Goal: Task Accomplishment & Management: Complete application form

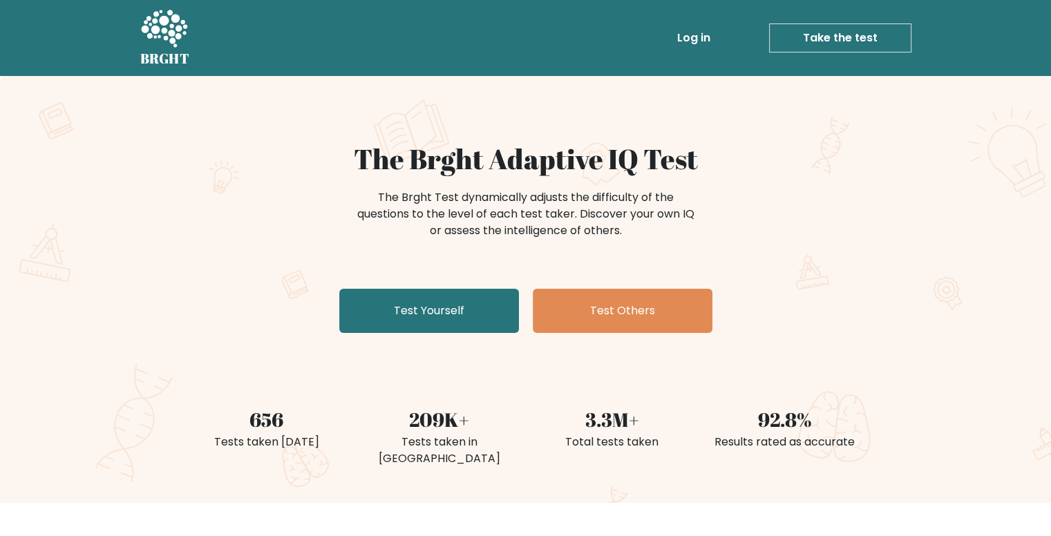
click at [837, 32] on link "Take the test" at bounding box center [840, 37] width 142 height 29
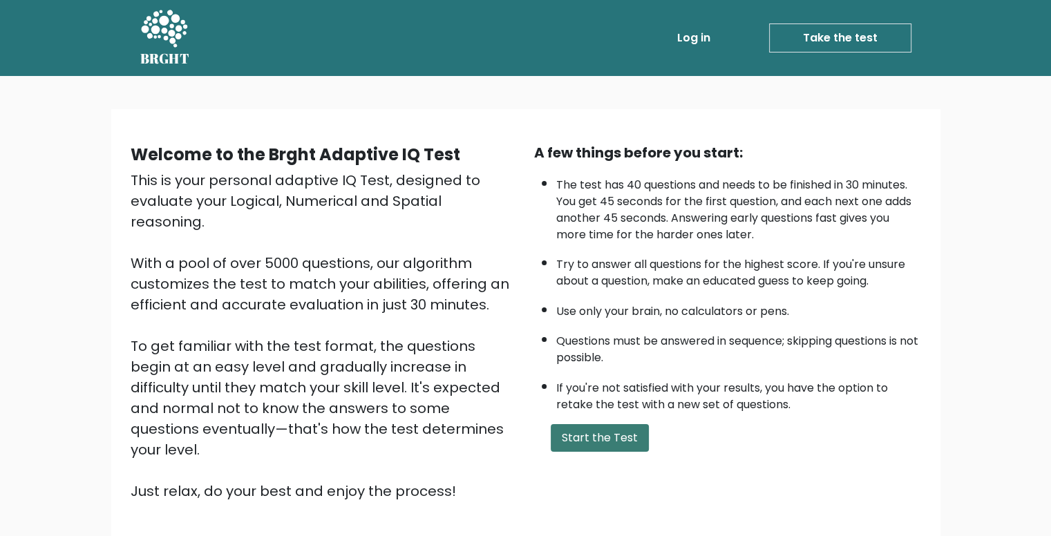
click at [607, 445] on button "Start the Test" at bounding box center [600, 438] width 98 height 28
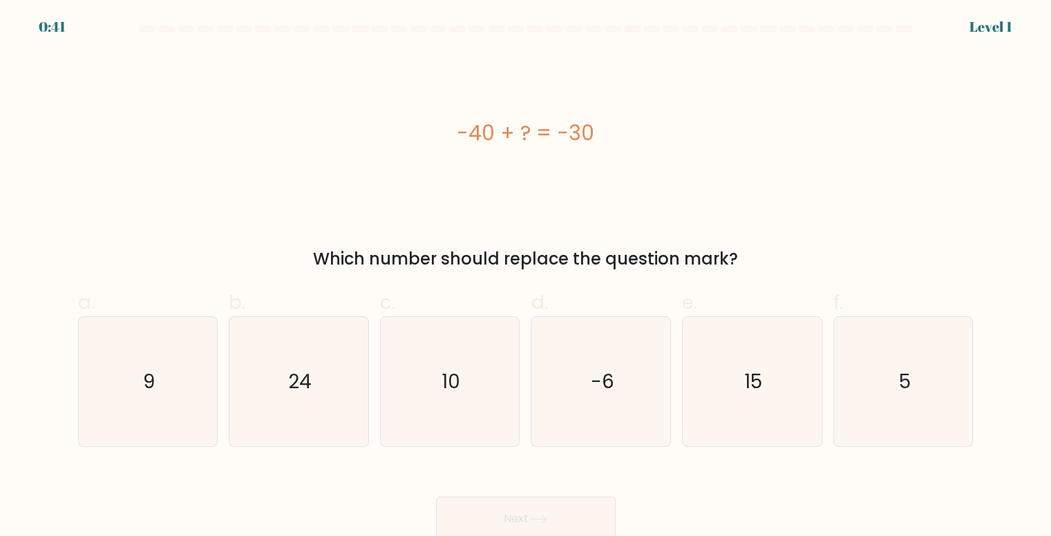
drag, startPoint x: 450, startPoint y: 129, endPoint x: 627, endPoint y: 134, distance: 176.9
click at [627, 134] on div "-40 + ? = -30" at bounding box center [525, 132] width 895 height 31
copy div "-40 + ? = -30"
click at [470, 382] on icon "10" at bounding box center [449, 381] width 129 height 129
click at [526, 277] on input "c. 10" at bounding box center [526, 272] width 1 height 9
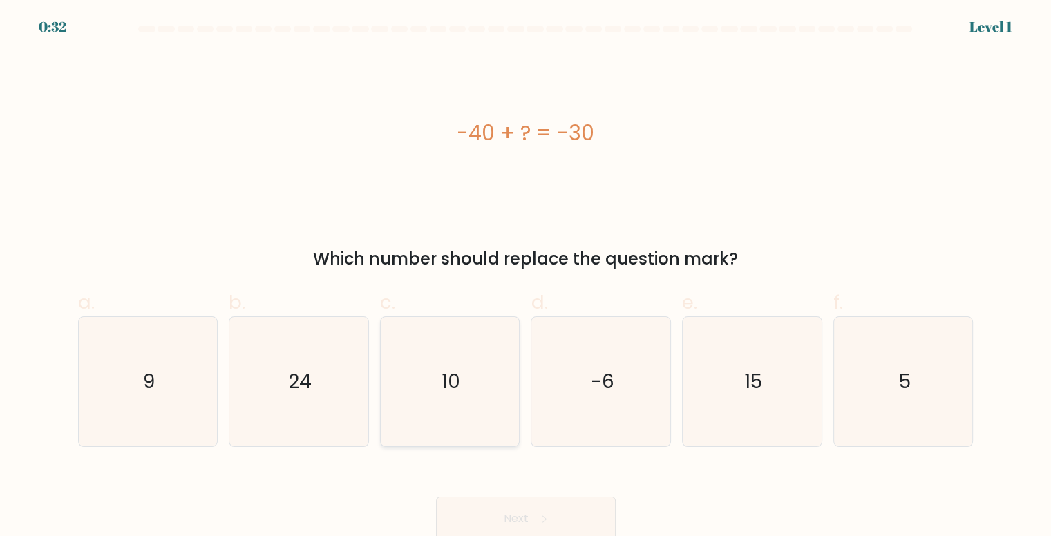
radio input "true"
click at [500, 508] on button "Next" at bounding box center [526, 519] width 180 height 44
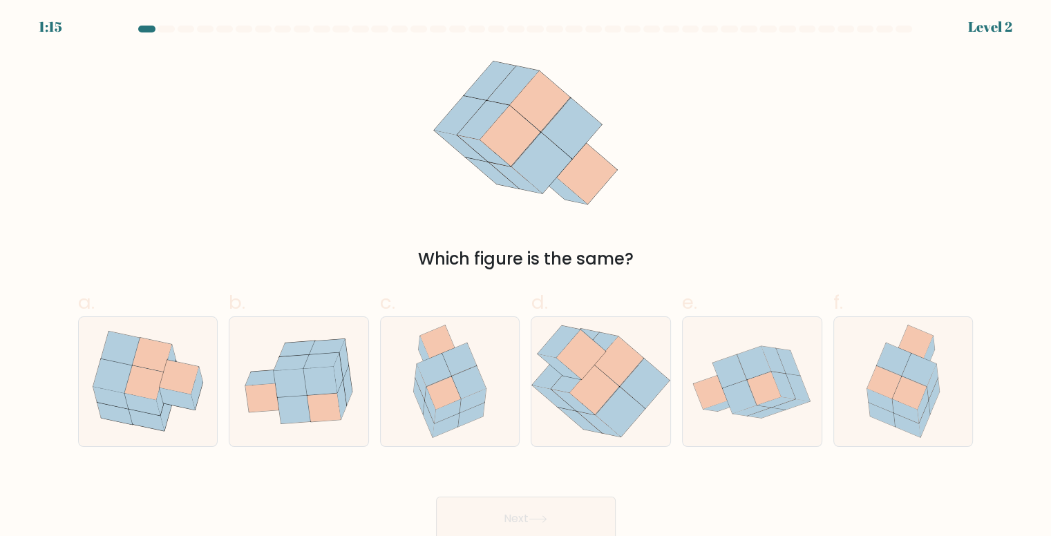
scroll to position [6, 0]
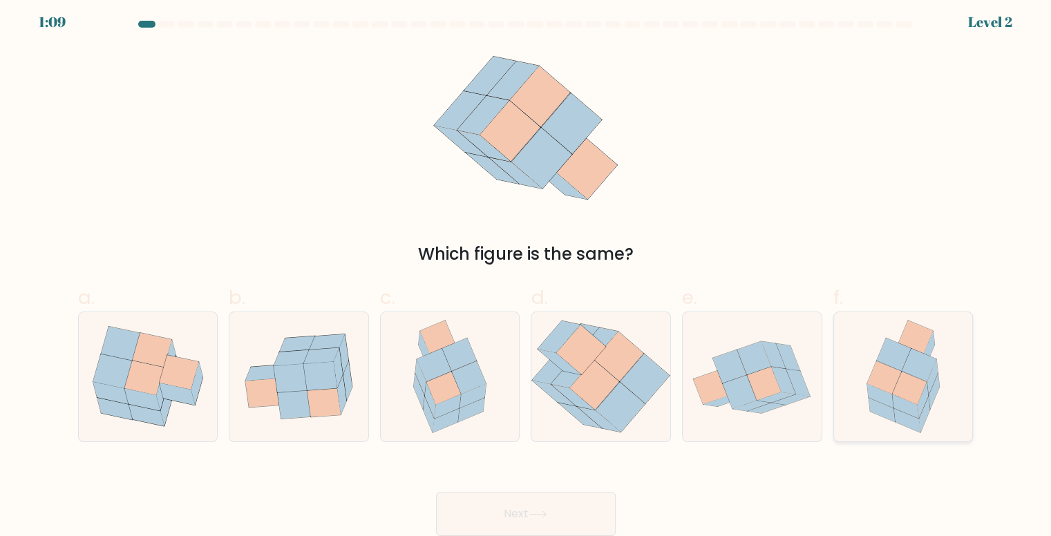
click at [917, 370] on icon at bounding box center [919, 365] width 35 height 33
click at [526, 272] on input "f." at bounding box center [526, 267] width 1 height 9
radio input "true"
click at [484, 511] on button "Next" at bounding box center [526, 514] width 180 height 44
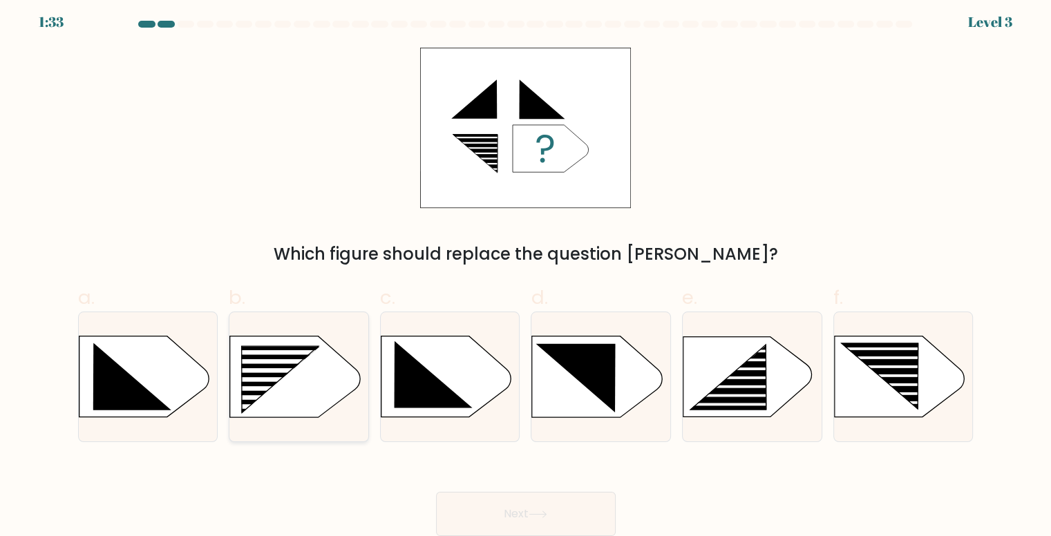
click at [318, 377] on rect at bounding box center [269, 379] width 111 height 5
click at [526, 272] on input "b." at bounding box center [526, 267] width 1 height 9
radio input "true"
click at [519, 508] on button "Next" at bounding box center [526, 514] width 180 height 44
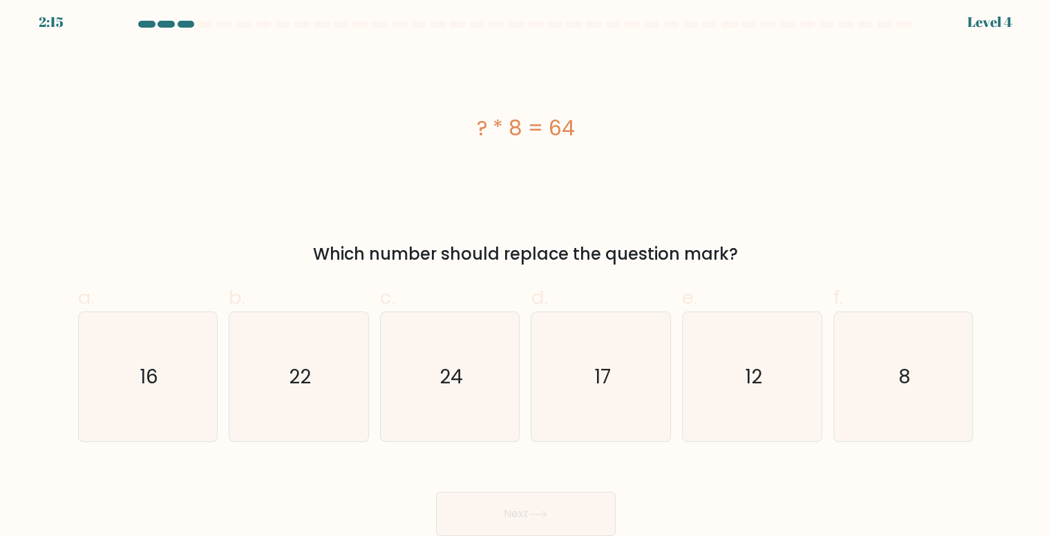
drag, startPoint x: 461, startPoint y: 125, endPoint x: 651, endPoint y: 128, distance: 190.0
click at [651, 128] on div "? * 8 = 64" at bounding box center [525, 128] width 895 height 31
copy div "? * 8 = 64"
click at [912, 390] on icon "8" at bounding box center [903, 376] width 129 height 129
click at [526, 272] on input "f. 8" at bounding box center [526, 267] width 1 height 9
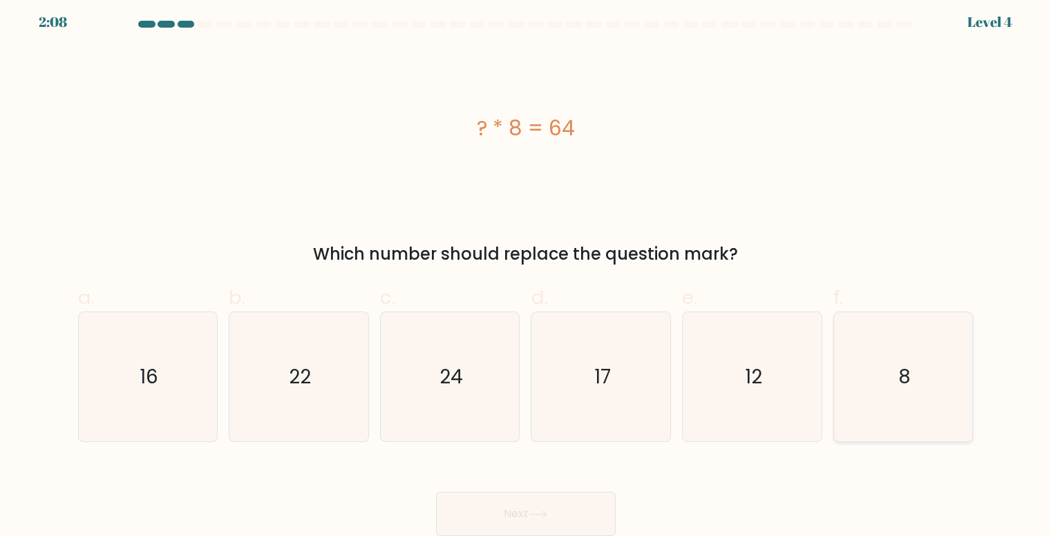
radio input "true"
click at [508, 515] on button "Next" at bounding box center [526, 514] width 180 height 44
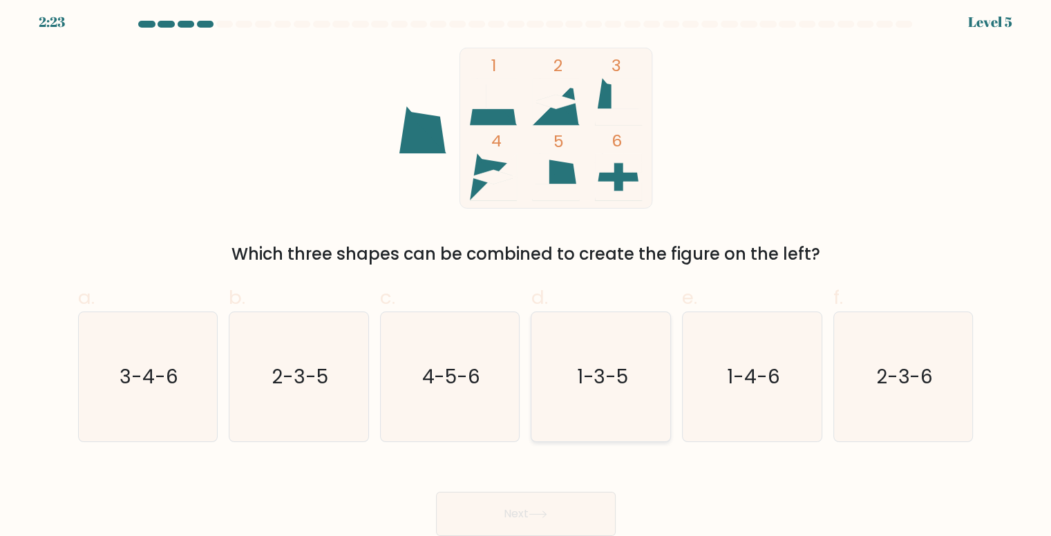
click at [644, 365] on icon "1-3-5" at bounding box center [601, 376] width 129 height 129
click at [526, 272] on input "d. 1-3-5" at bounding box center [526, 267] width 1 height 9
radio input "true"
click at [519, 510] on button "Next" at bounding box center [526, 514] width 180 height 44
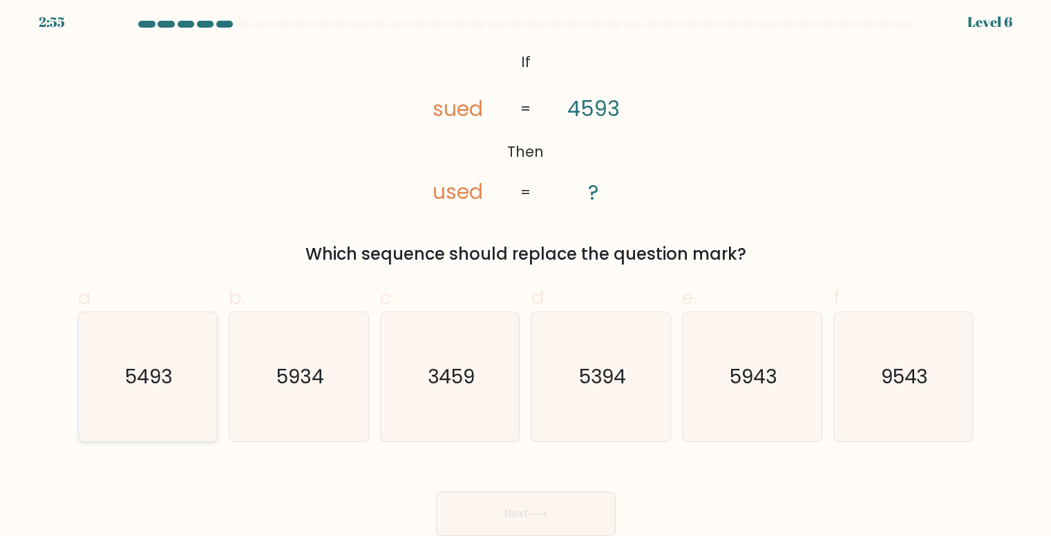
click at [175, 389] on icon "5493" at bounding box center [148, 376] width 129 height 129
click at [526, 272] on input "a. 5493" at bounding box center [526, 267] width 1 height 9
radio input "true"
click at [542, 514] on icon at bounding box center [537, 515] width 19 height 8
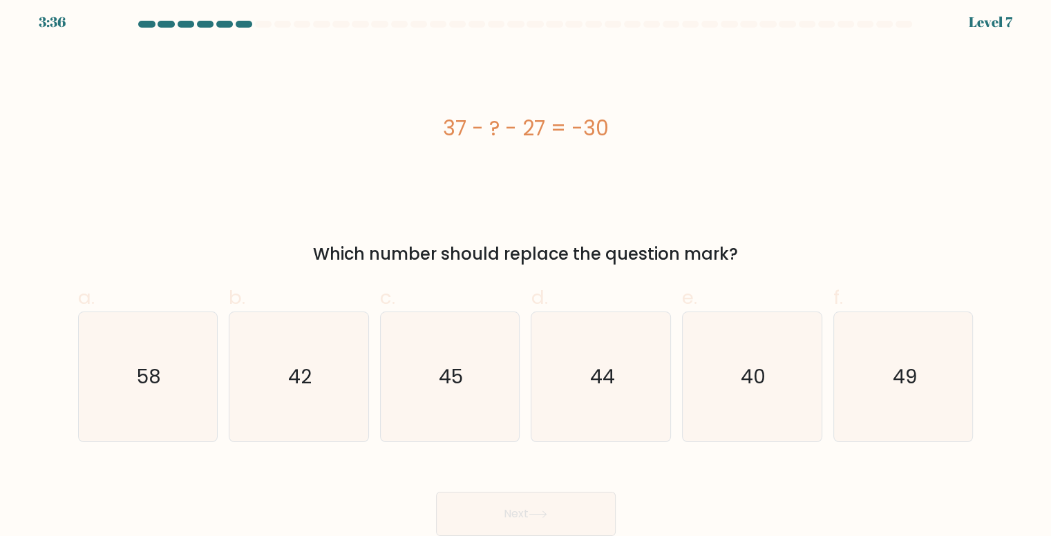
drag, startPoint x: 423, startPoint y: 115, endPoint x: 758, endPoint y: 131, distance: 334.7
click at [758, 131] on div "37 - ? - 27 = -30" at bounding box center [525, 128] width 895 height 31
copy div "37 - ? - 27 = -30"
click at [725, 385] on icon "40" at bounding box center [751, 376] width 129 height 129
click at [526, 272] on input "e. 40" at bounding box center [526, 267] width 1 height 9
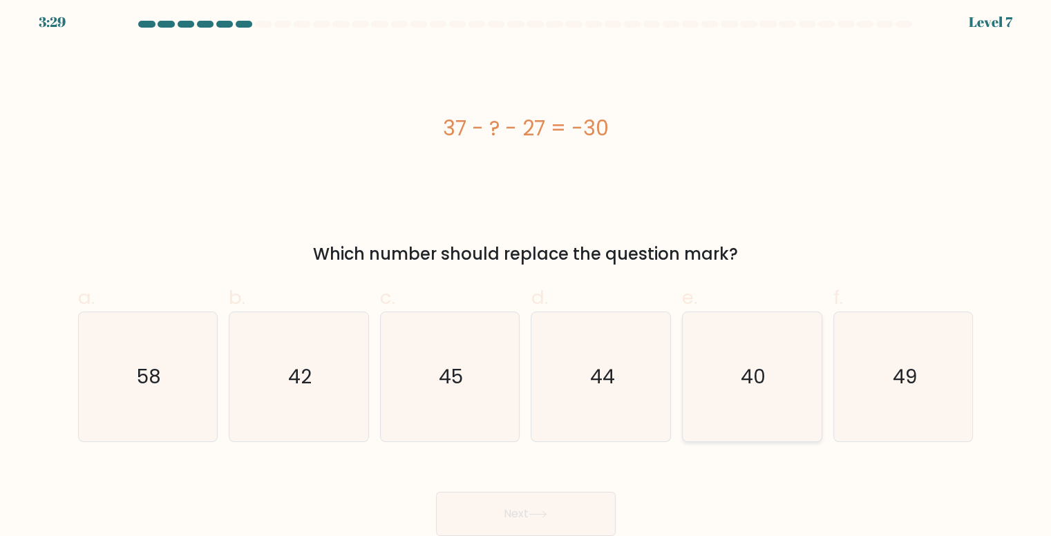
radio input "true"
click at [475, 502] on button "Next" at bounding box center [526, 514] width 180 height 44
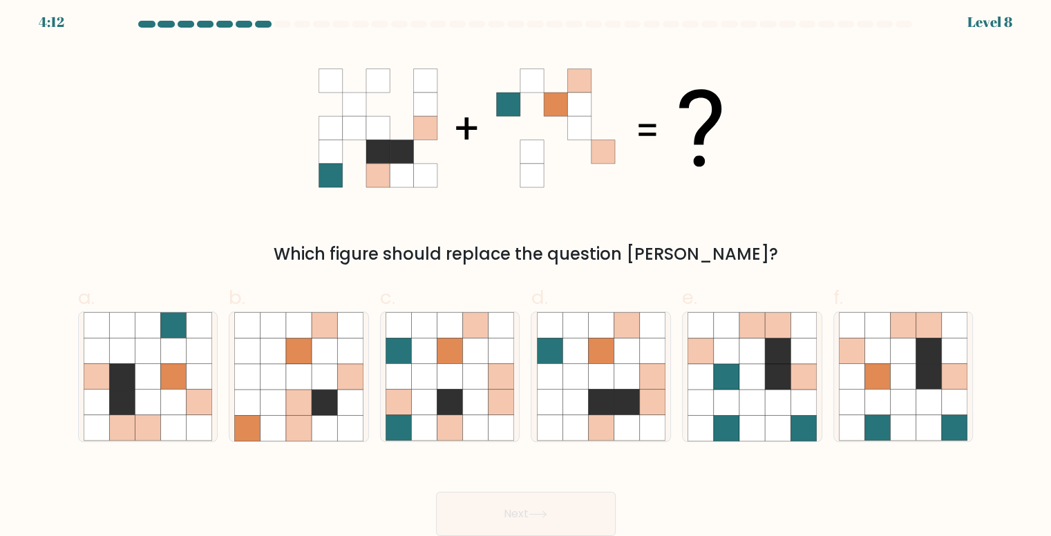
click at [811, 155] on div "Which figure should replace the question mark?" at bounding box center [526, 157] width 912 height 219
click at [919, 354] on icon at bounding box center [929, 352] width 26 height 26
click at [526, 272] on input "f." at bounding box center [526, 267] width 1 height 9
radio input "true"
click at [513, 506] on button "Next" at bounding box center [526, 514] width 180 height 44
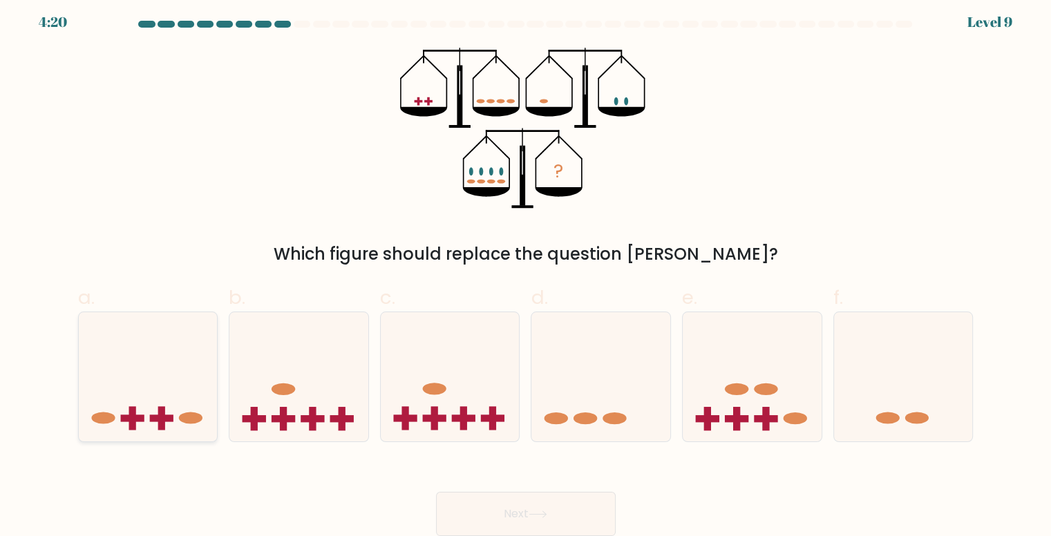
click at [135, 403] on icon at bounding box center [148, 376] width 139 height 115
click at [526, 272] on input "a." at bounding box center [526, 267] width 1 height 9
radio input "true"
click at [493, 498] on button "Next" at bounding box center [526, 514] width 180 height 44
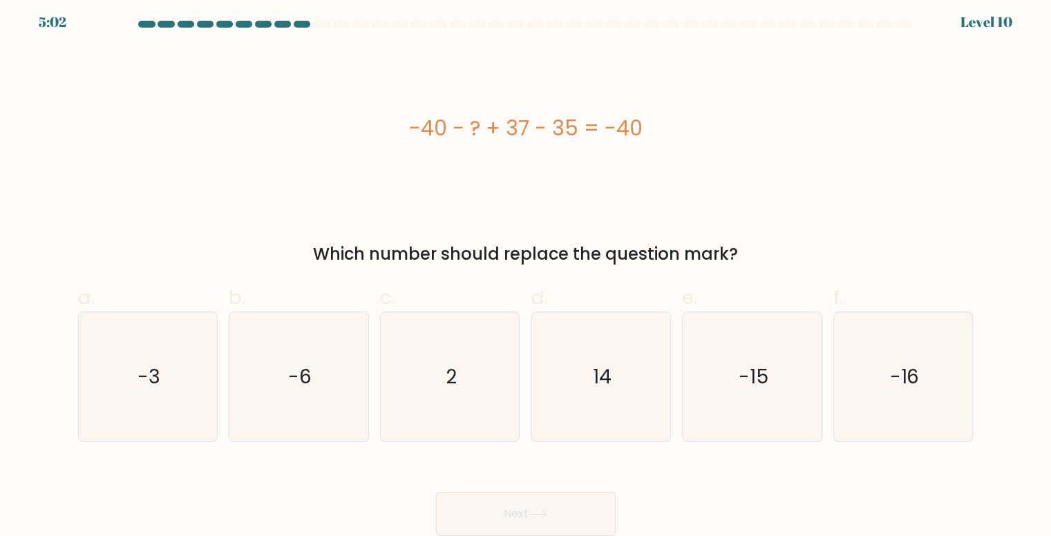
click at [412, 115] on div "-40 - ? + 37 - 35 = -40" at bounding box center [525, 128] width 895 height 31
click at [406, 117] on div "-40 - ? + 37 - 35 = -40" at bounding box center [525, 128] width 895 height 31
drag, startPoint x: 403, startPoint y: 125, endPoint x: 803, endPoint y: 122, distance: 400.0
click at [803, 122] on div "-40 - ? + 37 - 35 = -40" at bounding box center [525, 128] width 895 height 31
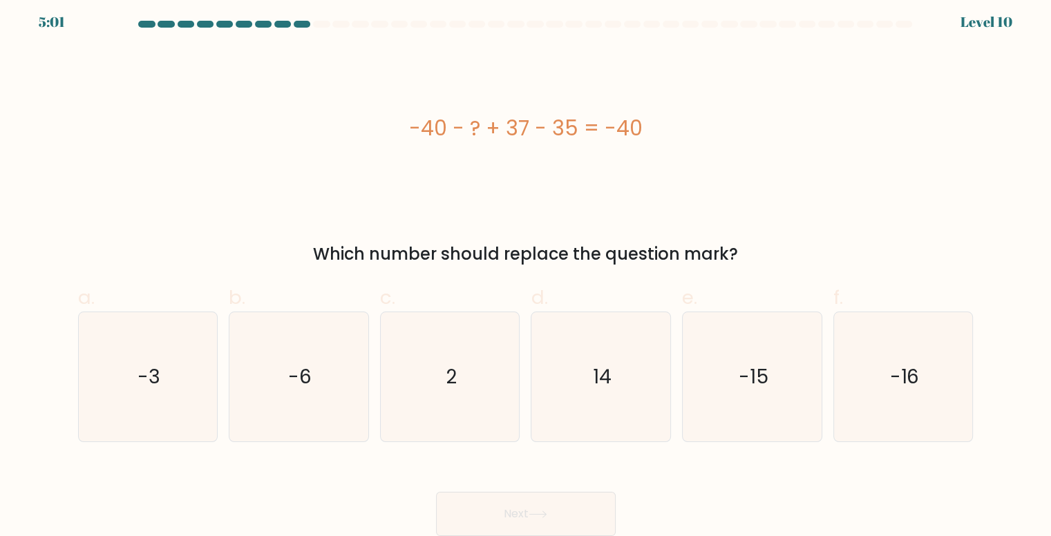
copy div "-40 - ? + 37 - 35 = -40"
drag, startPoint x: 57, startPoint y: 286, endPoint x: 1032, endPoint y: 418, distance: 984.3
click at [1032, 418] on form "a. 2" at bounding box center [525, 278] width 1051 height 515
copy div "a. -3 b. -6 c. 2 d. 14 e. -15 f. -16"
click at [466, 392] on icon "2" at bounding box center [449, 376] width 129 height 129
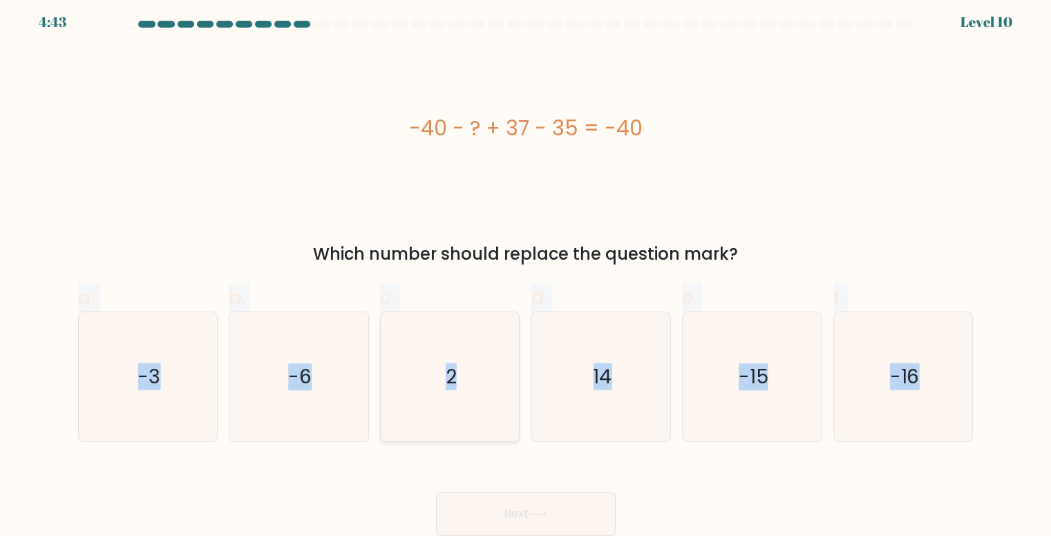
click at [526, 272] on input "c. 2" at bounding box center [526, 267] width 1 height 9
radio input "true"
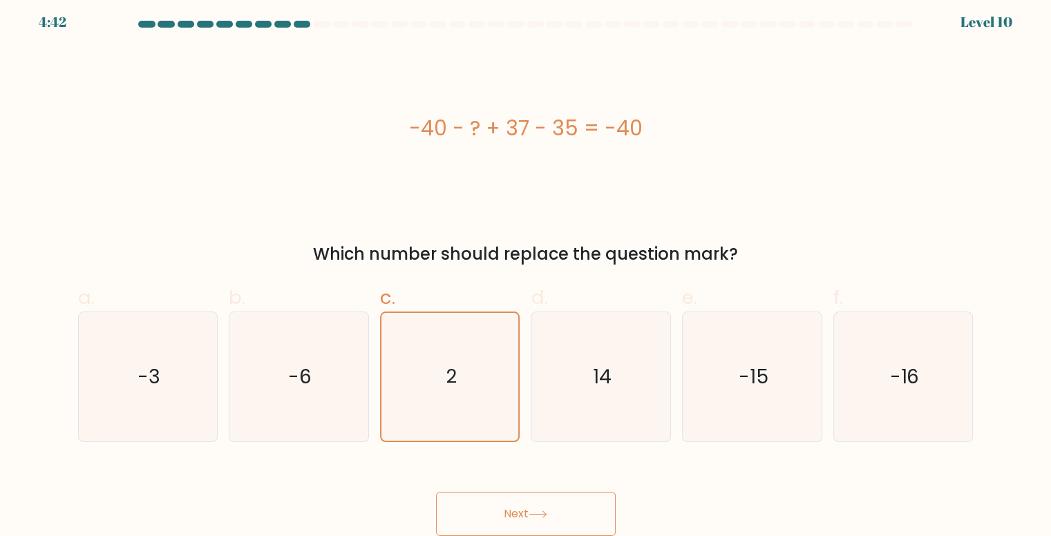
click at [566, 517] on button "Next" at bounding box center [526, 514] width 180 height 44
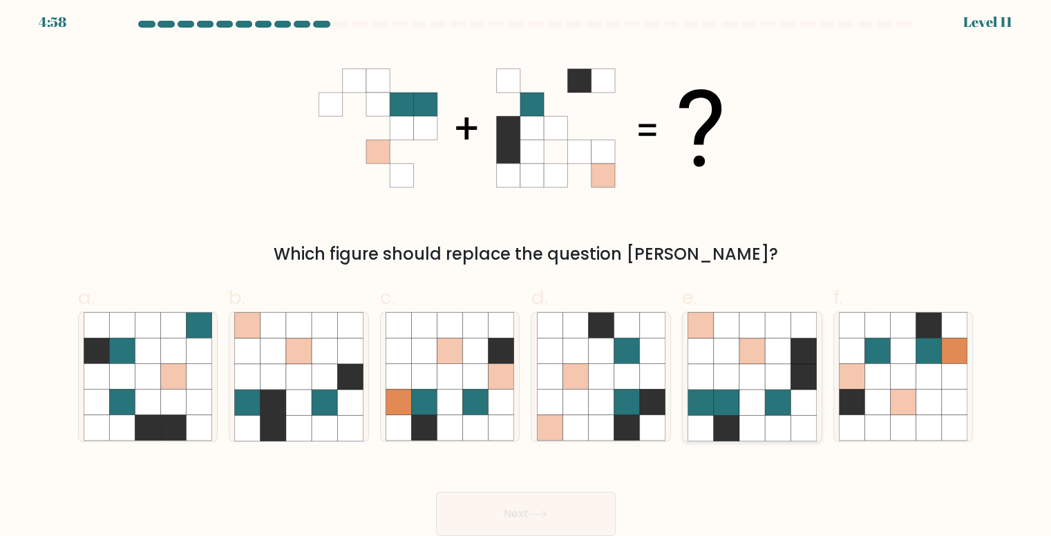
click at [720, 379] on icon at bounding box center [727, 377] width 26 height 26
click at [526, 272] on input "e." at bounding box center [526, 267] width 1 height 9
radio input "true"
click at [476, 513] on button "Next" at bounding box center [526, 514] width 180 height 44
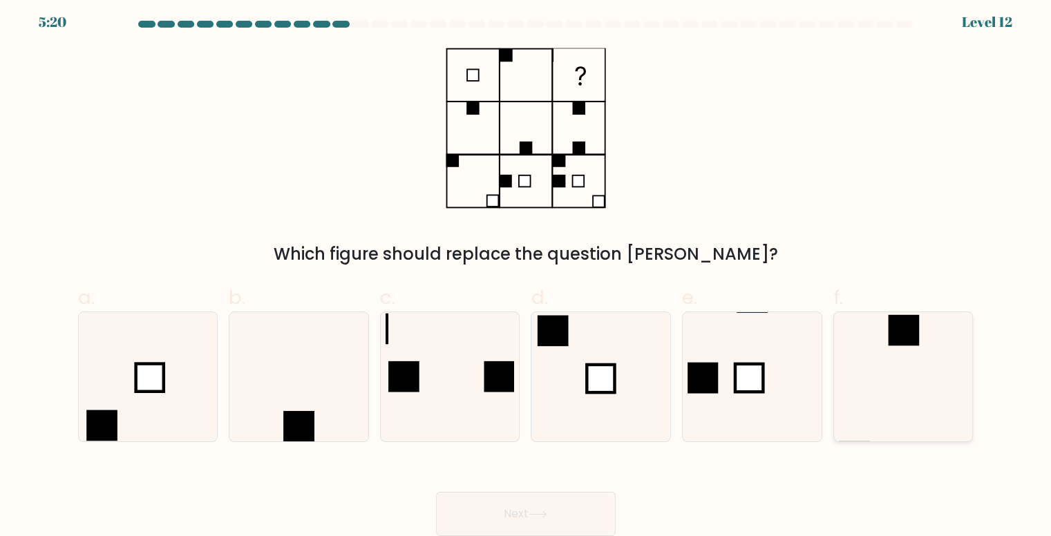
click at [893, 355] on icon at bounding box center [903, 376] width 129 height 129
click at [526, 272] on input "f." at bounding box center [526, 267] width 1 height 9
radio input "true"
click at [481, 506] on button "Next" at bounding box center [526, 514] width 180 height 44
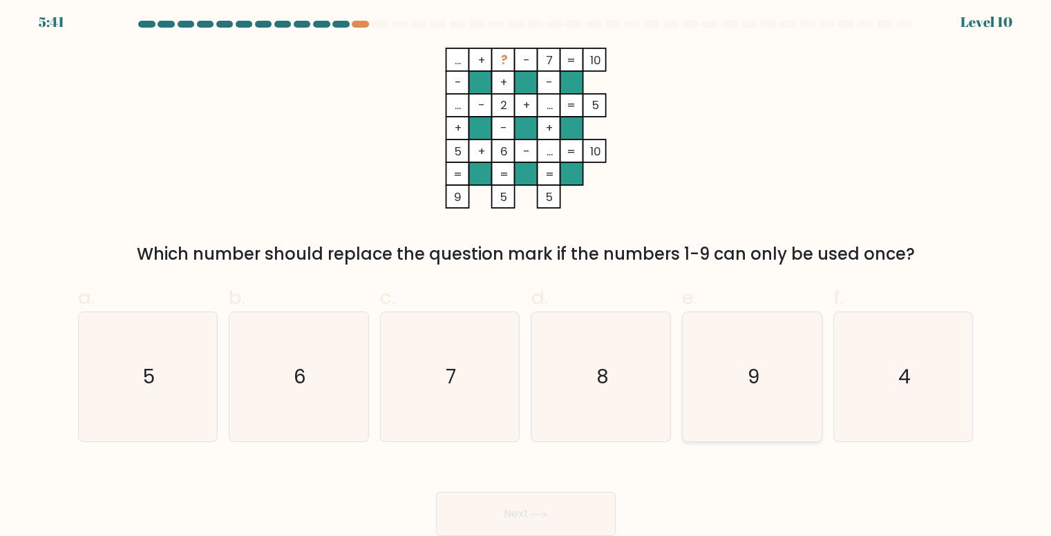
click at [746, 363] on icon "9" at bounding box center [751, 376] width 129 height 129
click at [526, 272] on input "e. 9" at bounding box center [526, 267] width 1 height 9
radio input "true"
click at [580, 504] on button "Next" at bounding box center [526, 514] width 180 height 44
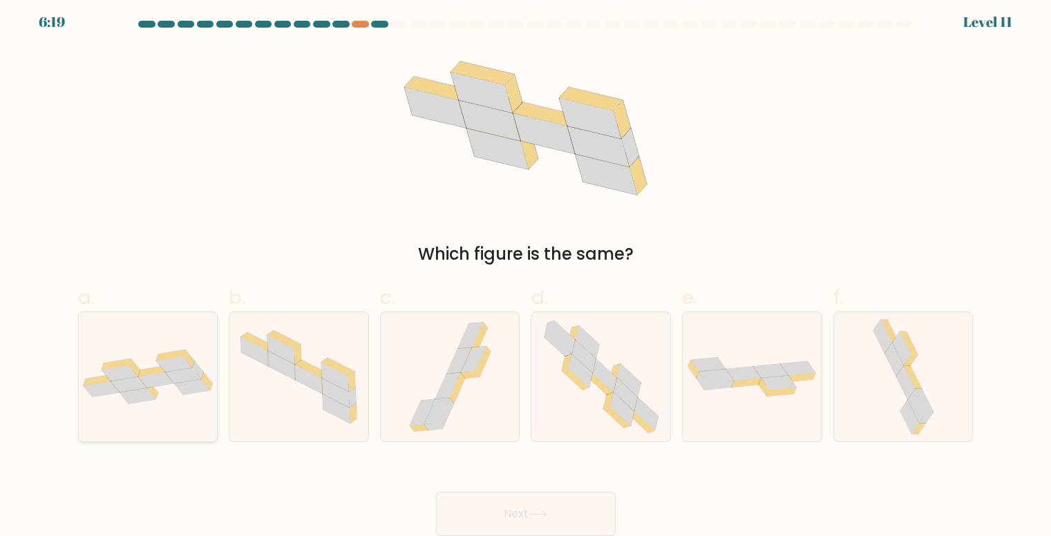
click at [179, 396] on icon at bounding box center [148, 377] width 139 height 55
click at [526, 272] on input "a." at bounding box center [526, 267] width 1 height 9
radio input "true"
click at [497, 508] on button "Next" at bounding box center [526, 514] width 180 height 44
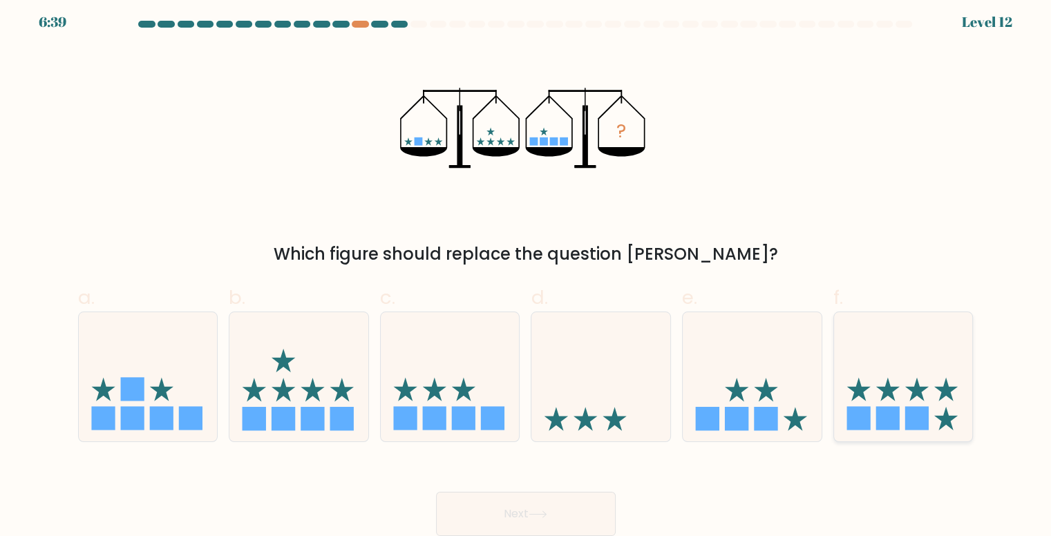
click at [890, 374] on icon at bounding box center [903, 376] width 139 height 115
click at [526, 272] on input "f." at bounding box center [526, 267] width 1 height 9
radio input "true"
drag, startPoint x: 524, startPoint y: 499, endPoint x: 495, endPoint y: 490, distance: 29.7
click at [523, 499] on button "Next" at bounding box center [526, 514] width 180 height 44
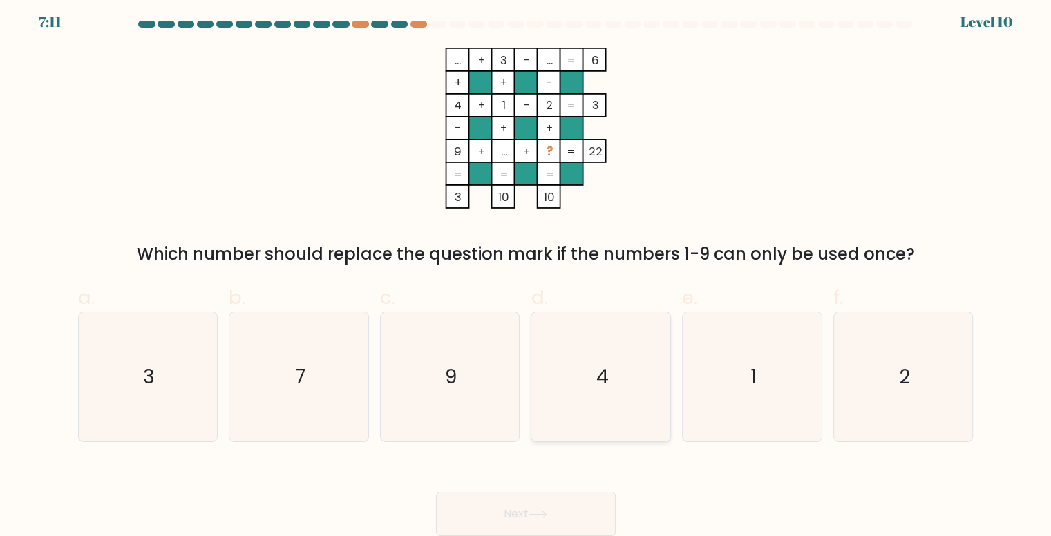
click at [625, 390] on icon "4" at bounding box center [601, 376] width 129 height 129
click at [526, 272] on input "d. 4" at bounding box center [526, 267] width 1 height 9
radio input "true"
click at [593, 523] on button "Next" at bounding box center [526, 514] width 180 height 44
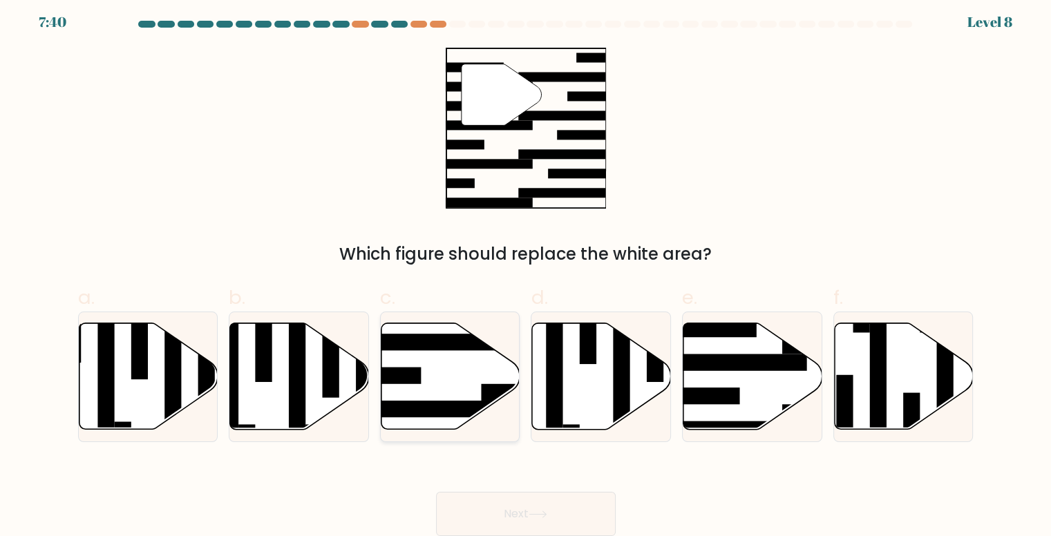
click at [461, 371] on icon at bounding box center [450, 376] width 139 height 106
click at [526, 272] on input "c." at bounding box center [526, 267] width 1 height 9
radio input "true"
click at [531, 513] on button "Next" at bounding box center [526, 514] width 180 height 44
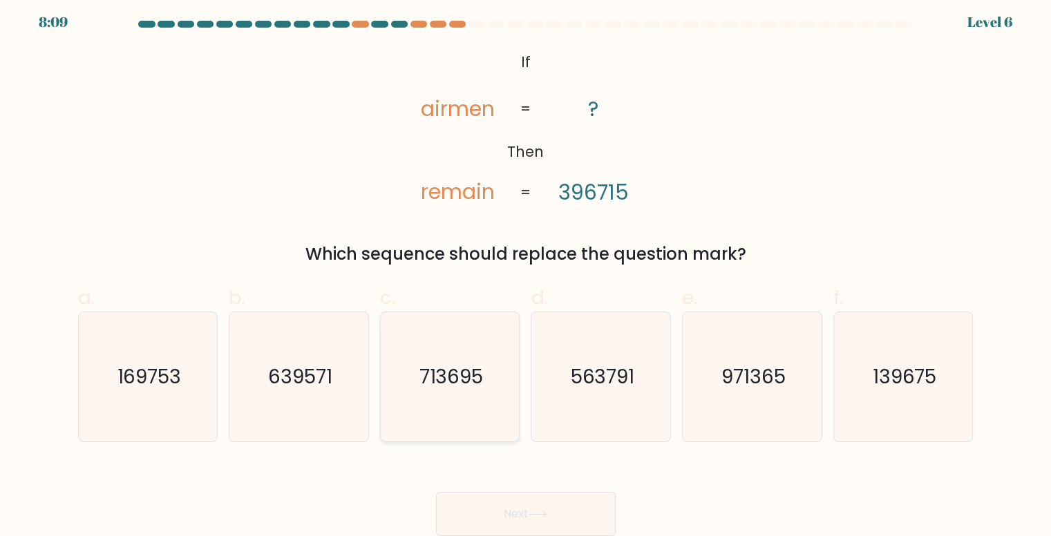
click at [491, 396] on icon "713695" at bounding box center [449, 376] width 129 height 129
click at [526, 272] on input "c. 713695" at bounding box center [526, 267] width 1 height 9
radio input "true"
click at [493, 506] on button "Next" at bounding box center [526, 514] width 180 height 44
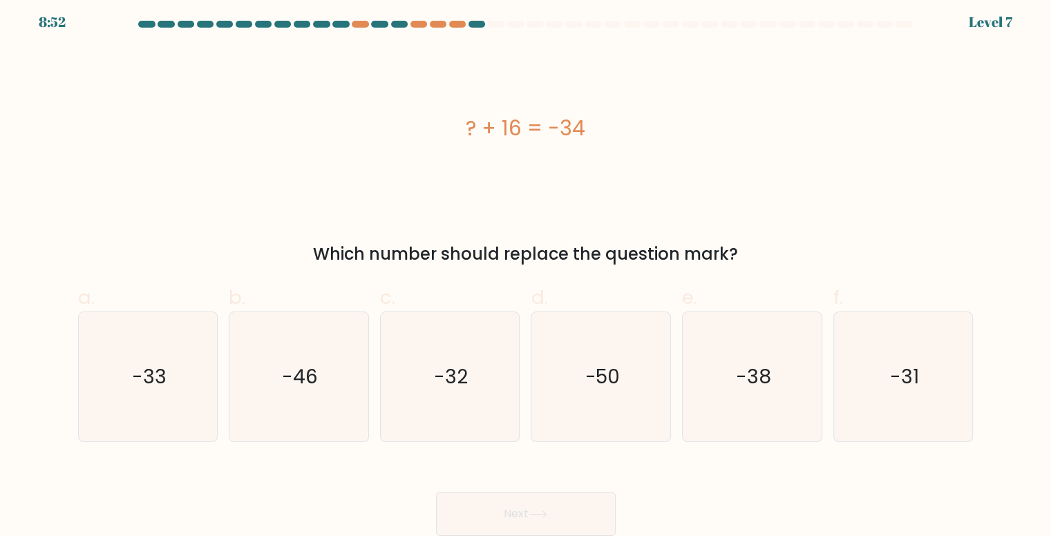
drag, startPoint x: 422, startPoint y: 140, endPoint x: 793, endPoint y: 140, distance: 371.0
click at [793, 140] on div "? + 16 = -34" at bounding box center [525, 128] width 895 height 31
copy div "? + 16 = -34"
drag, startPoint x: 642, startPoint y: 373, endPoint x: 613, endPoint y: 410, distance: 47.1
click at [642, 374] on icon "-50" at bounding box center [601, 376] width 129 height 129
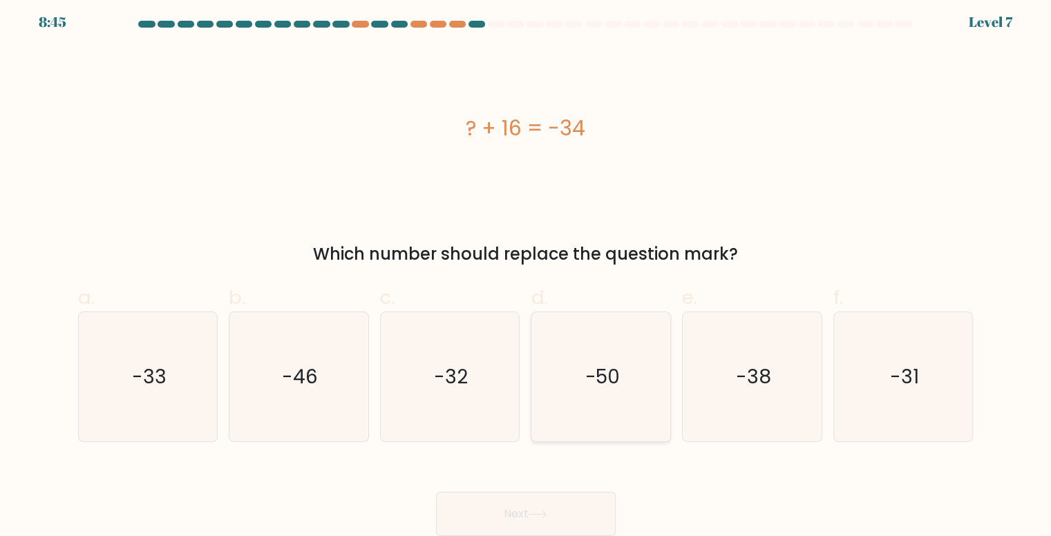
click at [526, 272] on input "d. -50" at bounding box center [526, 267] width 1 height 9
radio input "true"
click at [548, 491] on div "Next" at bounding box center [526, 497] width 912 height 77
click at [546, 517] on icon at bounding box center [537, 514] width 17 height 6
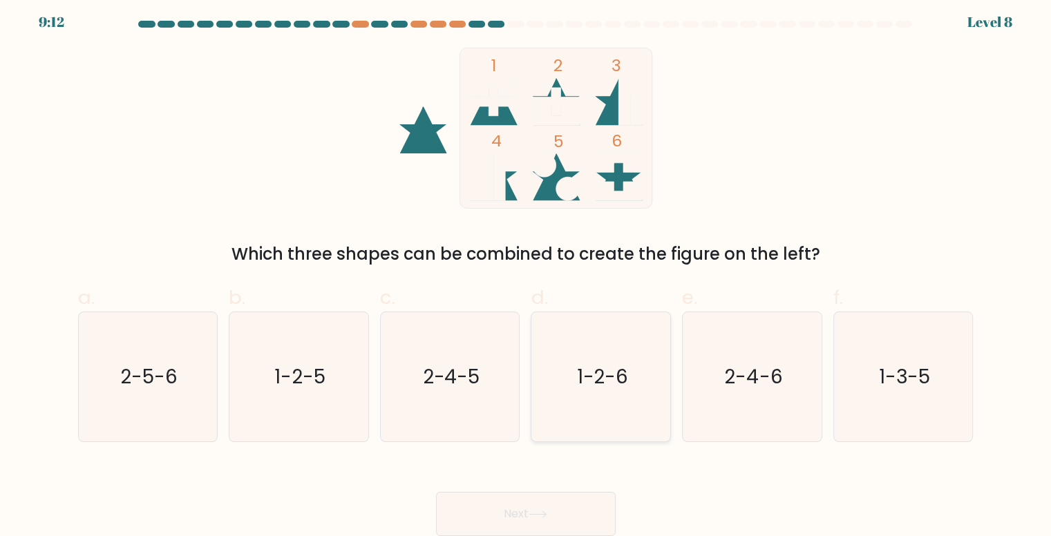
click at [594, 401] on icon "1-2-6" at bounding box center [601, 376] width 129 height 129
click at [526, 272] on input "d. 1-2-6" at bounding box center [526, 267] width 1 height 9
radio input "true"
click at [581, 509] on button "Next" at bounding box center [526, 514] width 180 height 44
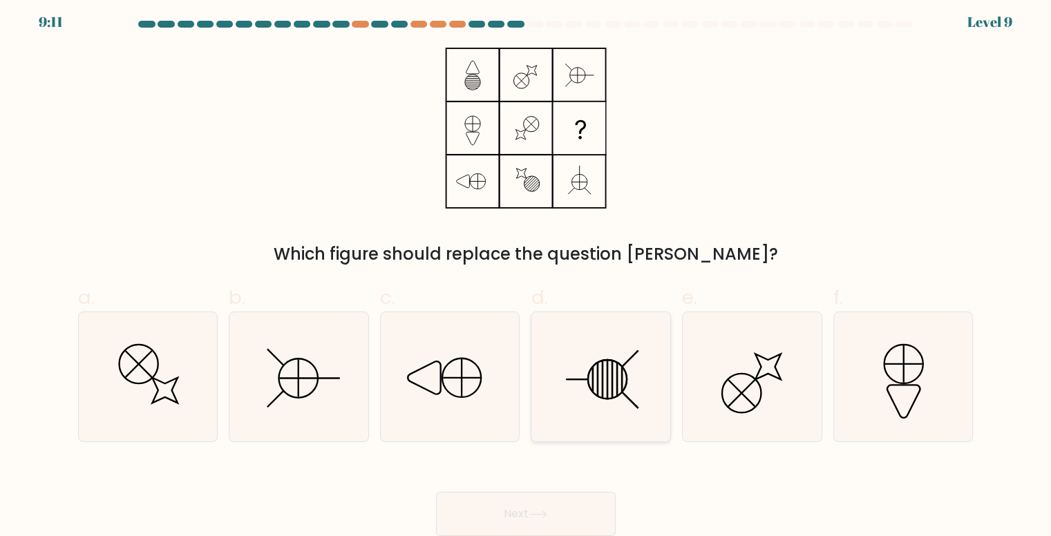
click at [589, 384] on icon at bounding box center [601, 376] width 129 height 129
click at [526, 272] on input "d." at bounding box center [526, 267] width 1 height 9
radio input "true"
click at [493, 513] on button "Next" at bounding box center [526, 514] width 180 height 44
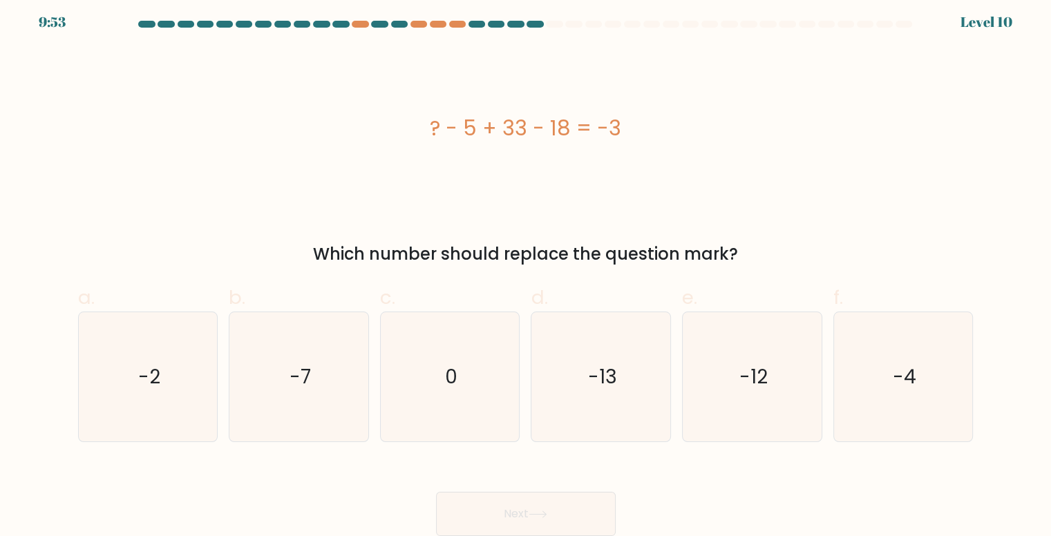
drag, startPoint x: 421, startPoint y: 131, endPoint x: 777, endPoint y: 131, distance: 355.8
click at [777, 131] on div "? - 5 + 33 - 18 = -3" at bounding box center [525, 128] width 895 height 31
copy div "? - 5 + 33 - 18 = -3"
click at [583, 378] on icon "-13" at bounding box center [601, 376] width 129 height 129
click at [526, 272] on input "d. -13" at bounding box center [526, 267] width 1 height 9
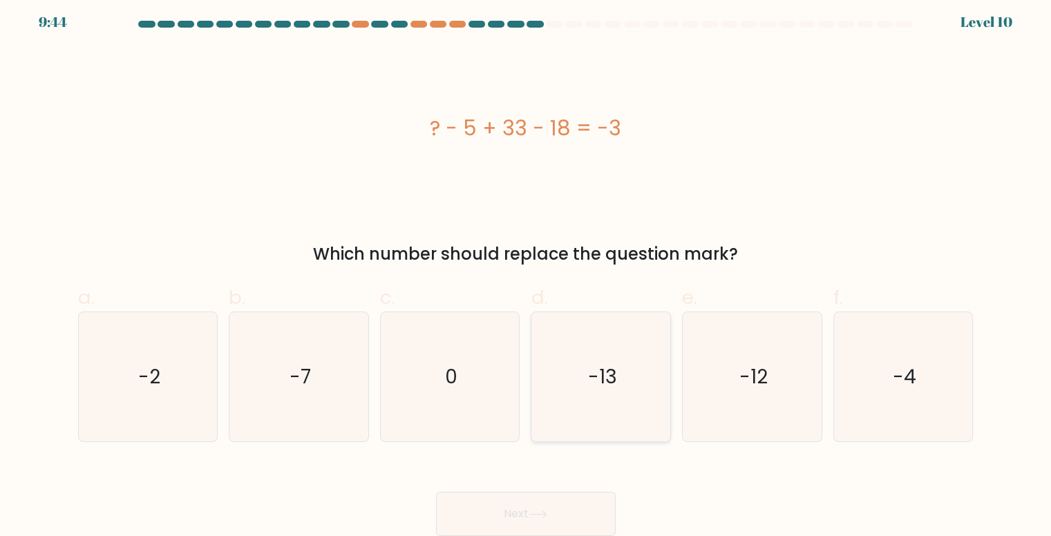
radio input "true"
click at [513, 511] on button "Next" at bounding box center [526, 514] width 180 height 44
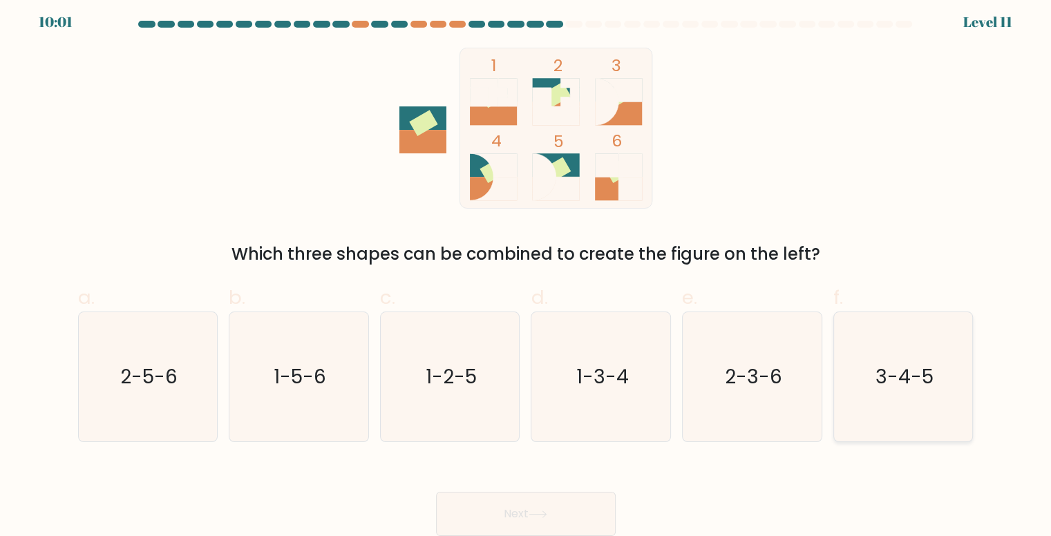
click at [914, 392] on icon "3-4-5" at bounding box center [903, 376] width 129 height 129
click at [526, 272] on input "f. 3-4-5" at bounding box center [526, 267] width 1 height 9
radio input "true"
click at [542, 511] on icon at bounding box center [537, 515] width 19 height 8
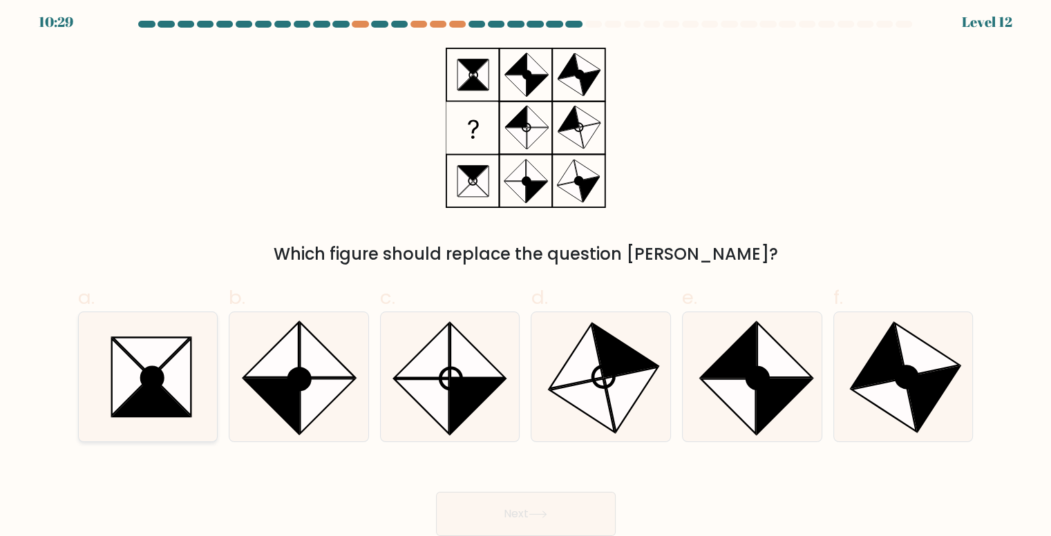
click at [193, 397] on icon at bounding box center [148, 376] width 129 height 129
click at [526, 272] on input "a." at bounding box center [526, 267] width 1 height 9
radio input "true"
click at [532, 513] on icon at bounding box center [537, 515] width 19 height 8
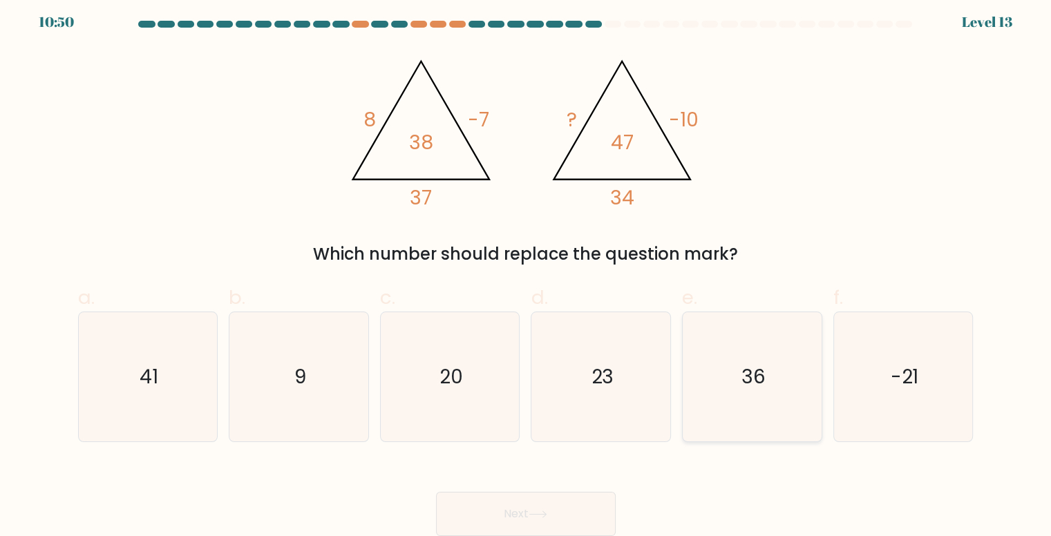
click at [771, 385] on icon "36" at bounding box center [751, 376] width 129 height 129
click at [526, 272] on input "e. 36" at bounding box center [526, 267] width 1 height 9
radio input "true"
click at [556, 526] on button "Next" at bounding box center [526, 514] width 180 height 44
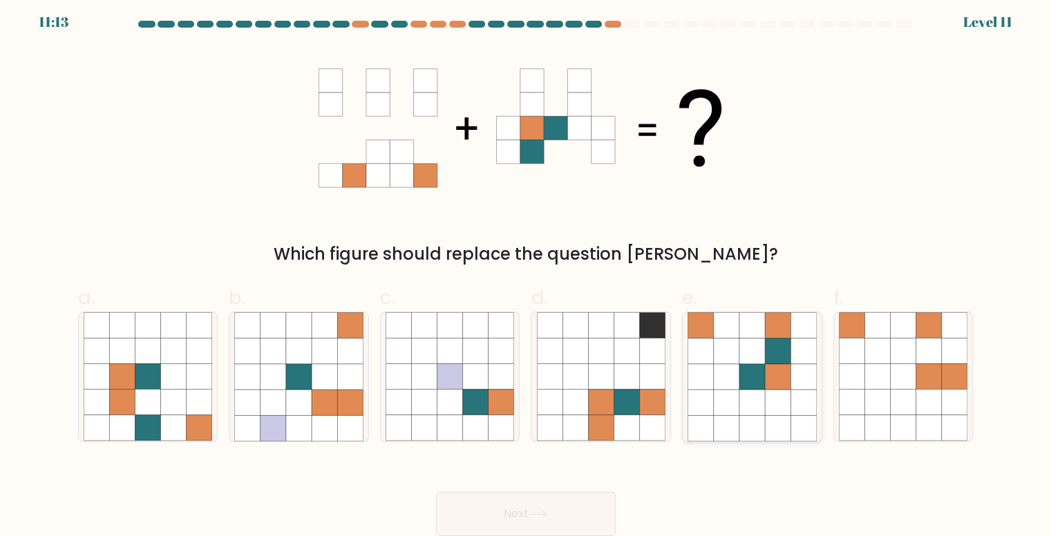
click at [772, 414] on icon at bounding box center [778, 403] width 26 height 26
click at [526, 272] on input "e." at bounding box center [526, 267] width 1 height 9
radio input "true"
click at [547, 499] on button "Next" at bounding box center [526, 514] width 180 height 44
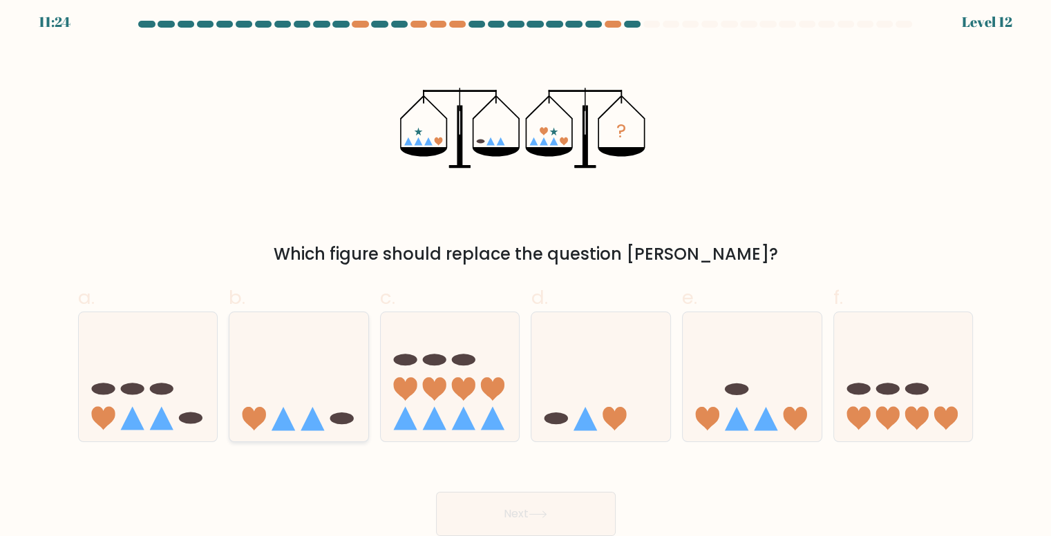
click at [331, 418] on ellipse at bounding box center [341, 418] width 23 height 12
click at [526, 272] on input "b." at bounding box center [526, 267] width 1 height 9
radio input "true"
click at [547, 517] on icon at bounding box center [537, 515] width 19 height 8
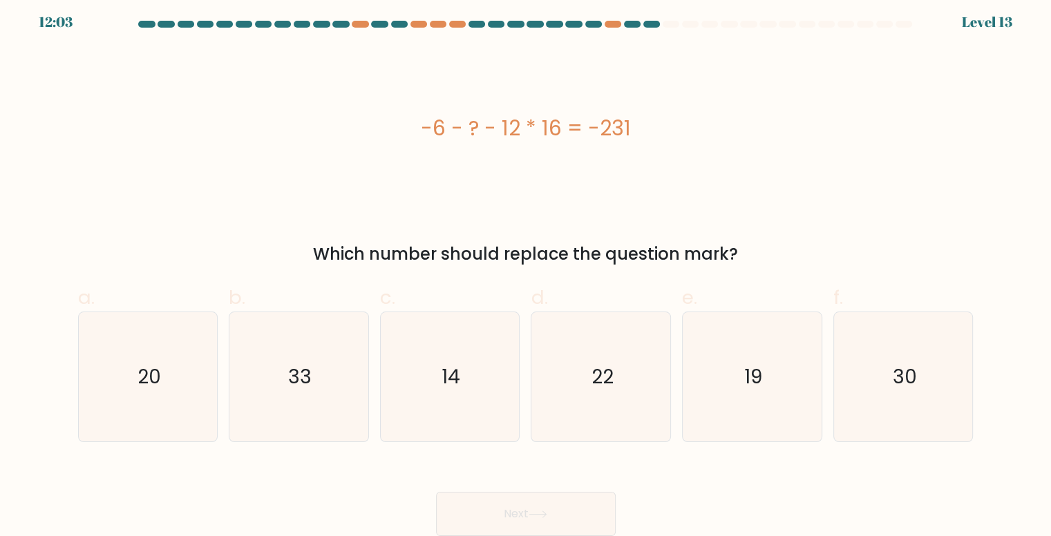
drag, startPoint x: 406, startPoint y: 120, endPoint x: 797, endPoint y: 136, distance: 390.7
click at [797, 136] on div "-6 - ? - 12 * 16 = -231" at bounding box center [525, 128] width 895 height 31
copy div "-6 - ? - 12 * 16 = -231"
click at [341, 398] on icon "33" at bounding box center [298, 376] width 129 height 129
click at [526, 272] on input "b. 33" at bounding box center [526, 267] width 1 height 9
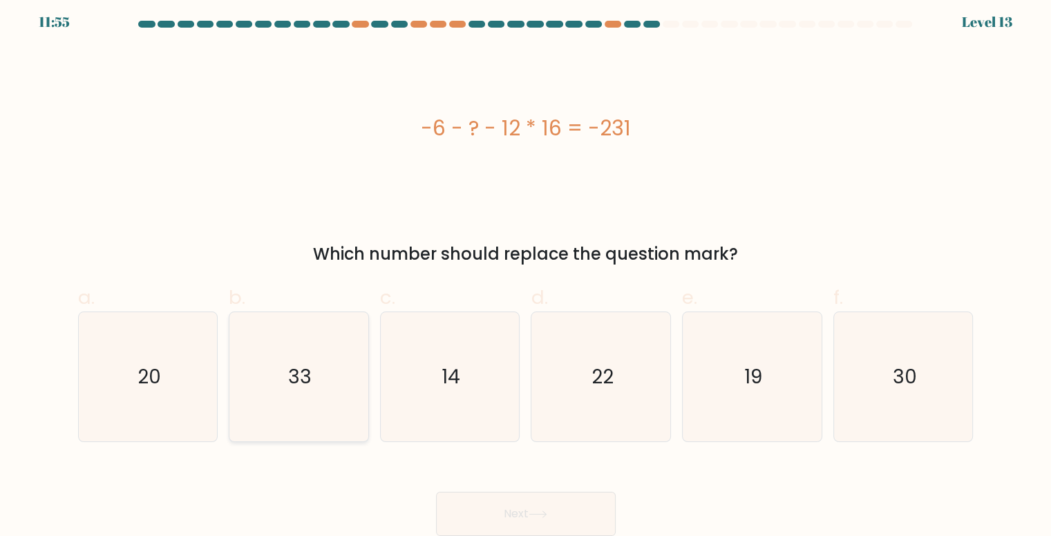
radio input "true"
click at [559, 503] on button "Next" at bounding box center [526, 514] width 180 height 44
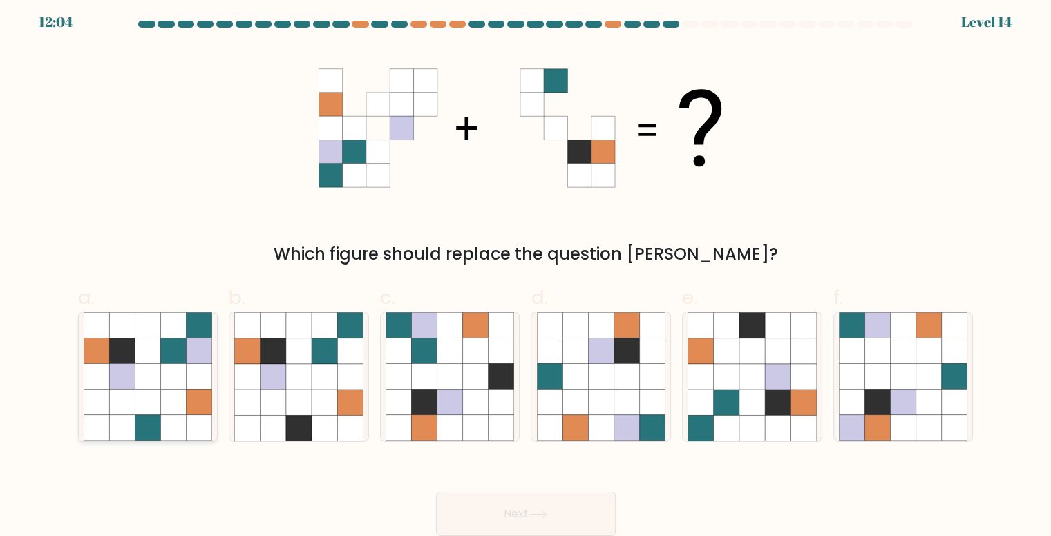
click at [173, 364] on icon at bounding box center [173, 377] width 26 height 26
click at [526, 272] on input "a." at bounding box center [526, 267] width 1 height 9
radio input "true"
click at [578, 512] on button "Next" at bounding box center [526, 514] width 180 height 44
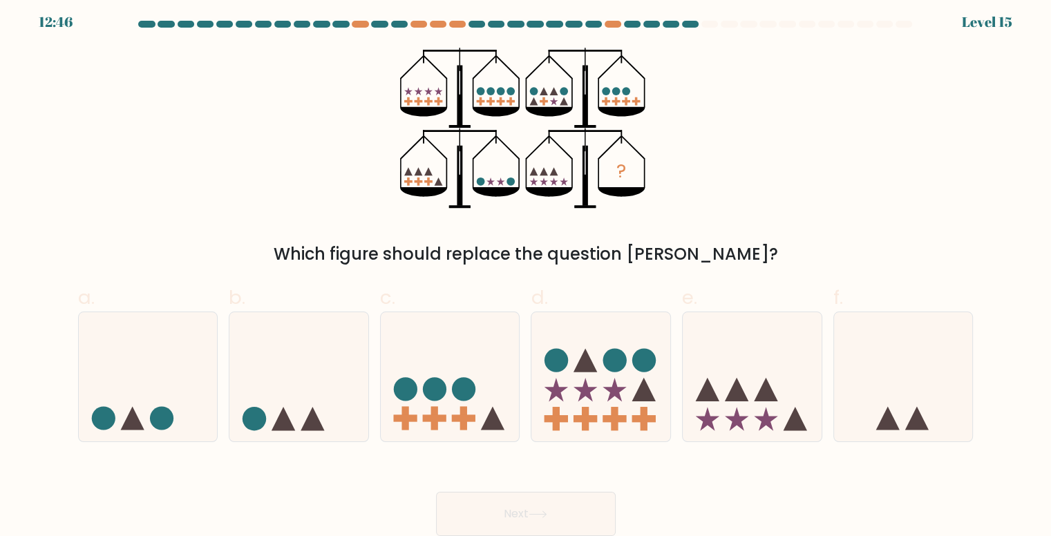
click at [832, 204] on div "? Which figure should replace the question mark?" at bounding box center [526, 157] width 912 height 219
click at [447, 402] on icon at bounding box center [450, 376] width 139 height 115
click at [526, 272] on input "c." at bounding box center [526, 267] width 1 height 9
radio input "true"
click at [484, 506] on button "Next" at bounding box center [526, 514] width 180 height 44
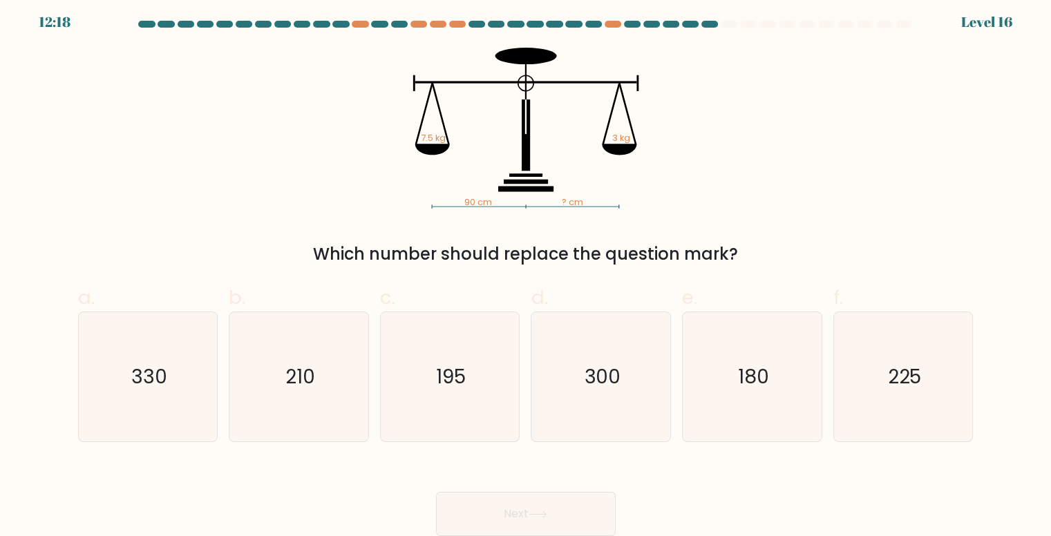
click at [780, 218] on div "90 cm ? cm 7.5 kg 3 kg Which number should replace the question mark?" at bounding box center [526, 157] width 912 height 219
click at [578, 383] on icon "300" at bounding box center [601, 376] width 129 height 129
click at [526, 272] on input "d. 300" at bounding box center [526, 267] width 1 height 9
radio input "true"
click at [558, 511] on button "Next" at bounding box center [526, 514] width 180 height 44
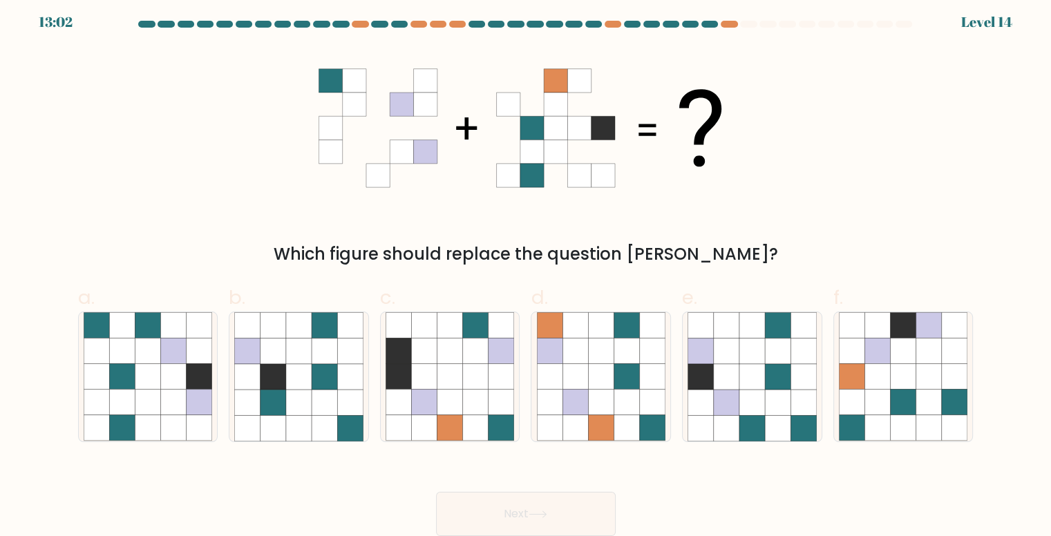
click at [857, 165] on div "Which figure should replace the question mark?" at bounding box center [526, 157] width 912 height 219
click at [949, 336] on icon at bounding box center [955, 325] width 26 height 26
click at [526, 272] on input "f." at bounding box center [526, 267] width 1 height 9
radio input "true"
click at [553, 499] on button "Next" at bounding box center [526, 514] width 180 height 44
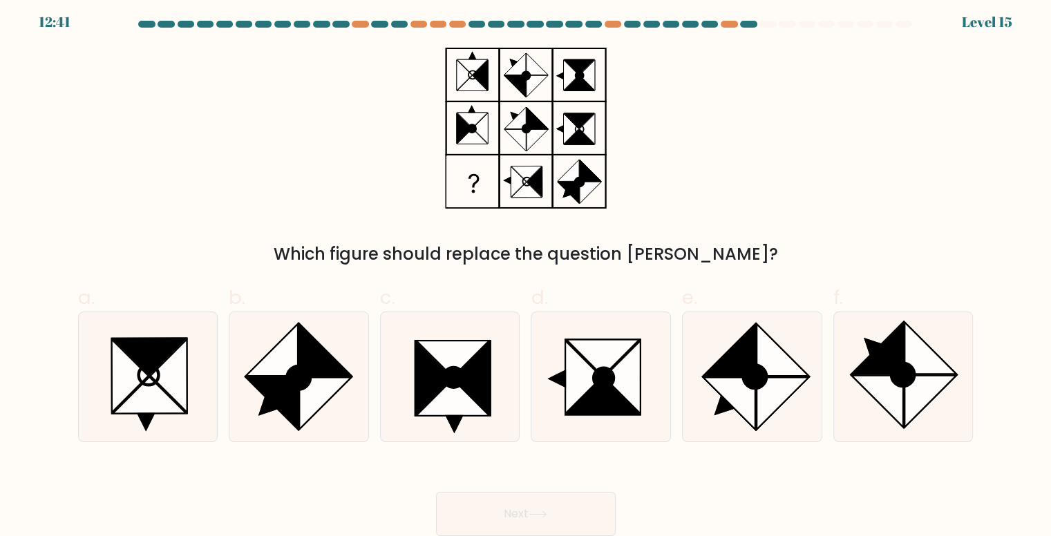
click at [805, 140] on div "Which figure should replace the question mark?" at bounding box center [526, 157] width 912 height 219
click at [738, 363] on icon at bounding box center [729, 350] width 52 height 52
click at [526, 272] on input "e." at bounding box center [526, 267] width 1 height 9
radio input "true"
click at [473, 508] on button "Next" at bounding box center [526, 514] width 180 height 44
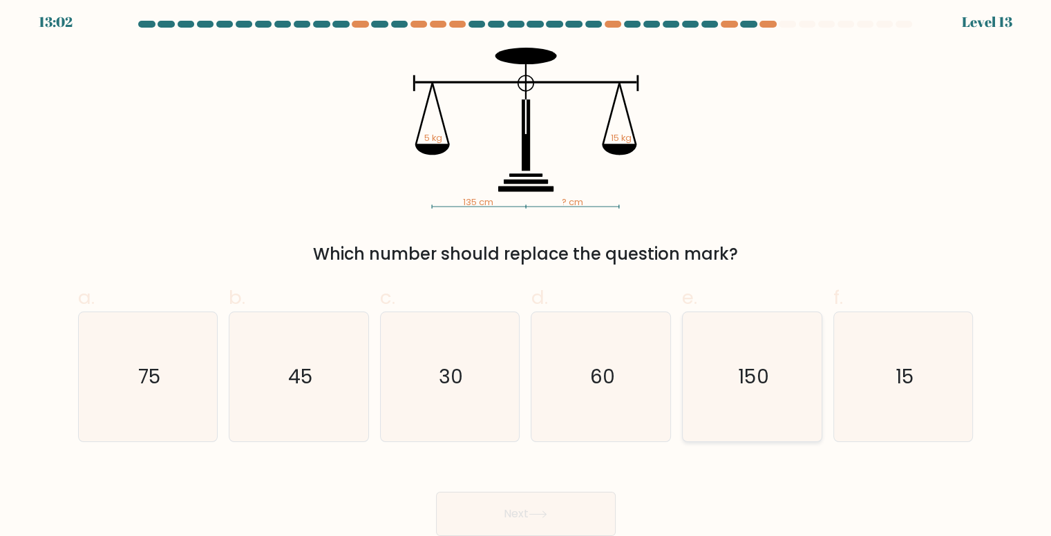
click at [747, 371] on text "150" at bounding box center [753, 376] width 30 height 27
click at [526, 272] on input "e. 150" at bounding box center [526, 267] width 1 height 9
radio input "true"
click at [572, 504] on button "Next" at bounding box center [526, 514] width 180 height 44
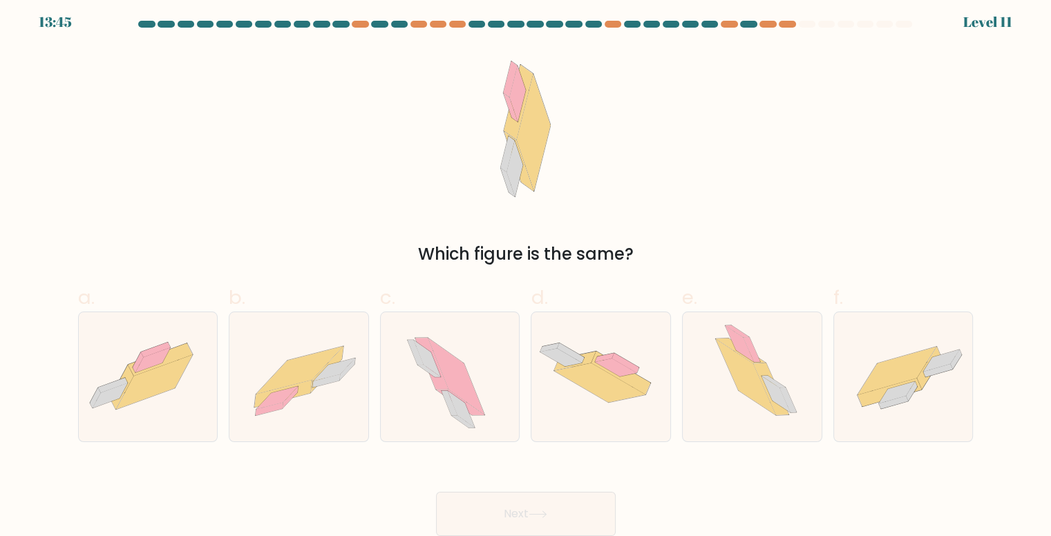
click at [788, 226] on div "Which figure is the same?" at bounding box center [526, 157] width 912 height 219
click at [351, 380] on icon at bounding box center [298, 376] width 139 height 99
click at [526, 272] on input "b." at bounding box center [526, 267] width 1 height 9
radio input "true"
click at [556, 532] on button "Next" at bounding box center [526, 514] width 180 height 44
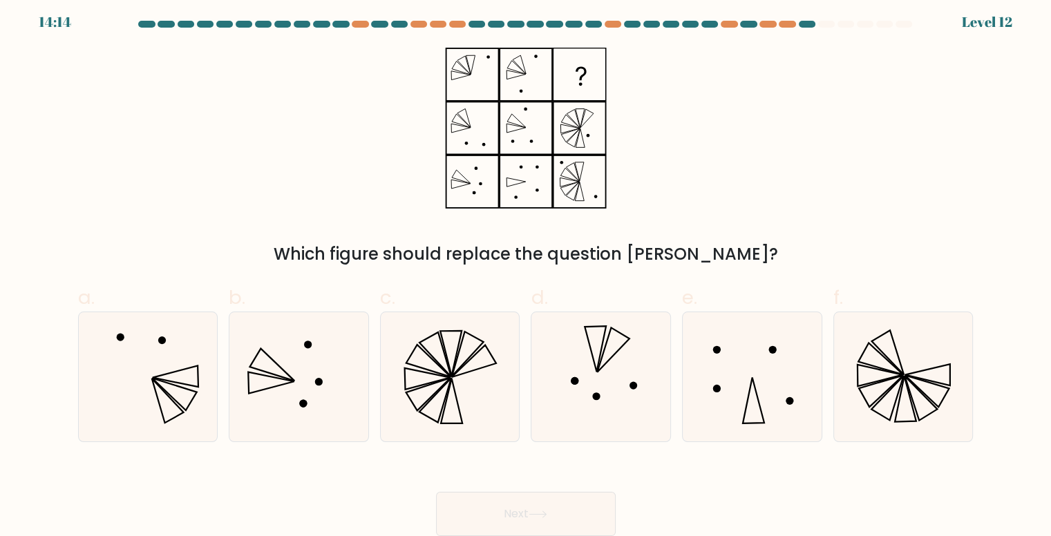
click at [765, 242] on div "Which figure should replace the question mark?" at bounding box center [525, 254] width 879 height 25
click at [895, 349] on icon at bounding box center [887, 352] width 32 height 45
click at [526, 272] on input "f." at bounding box center [526, 267] width 1 height 9
radio input "true"
click at [508, 509] on button "Next" at bounding box center [526, 514] width 180 height 44
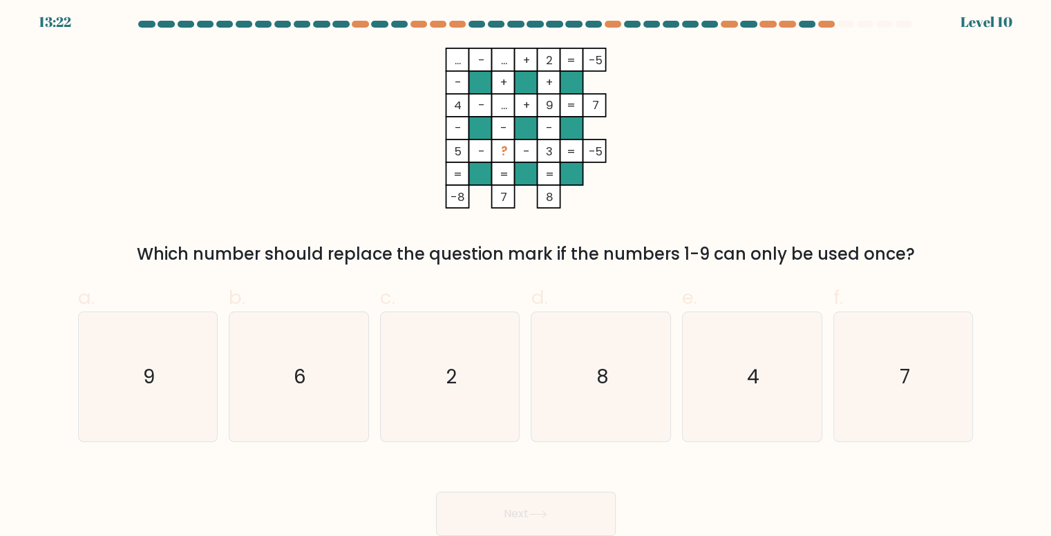
click at [816, 157] on div "... - ... + 2 -5 - + + 4 - ... + 9 7 - - - 5 - ? - 3 = -5 = = = = -8 7 8 = Whic…" at bounding box center [526, 157] width 912 height 219
drag, startPoint x: 881, startPoint y: 382, endPoint x: 873, endPoint y: 384, distance: 8.5
click at [881, 383] on icon "7" at bounding box center [903, 376] width 129 height 129
click at [526, 272] on input "f. 7" at bounding box center [526, 267] width 1 height 9
radio input "true"
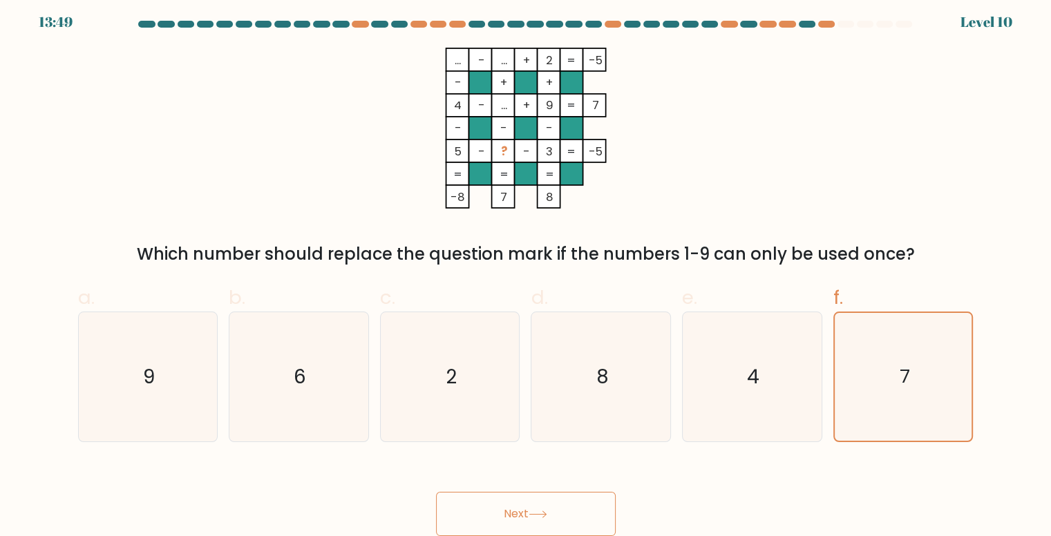
click at [498, 511] on button "Next" at bounding box center [526, 514] width 180 height 44
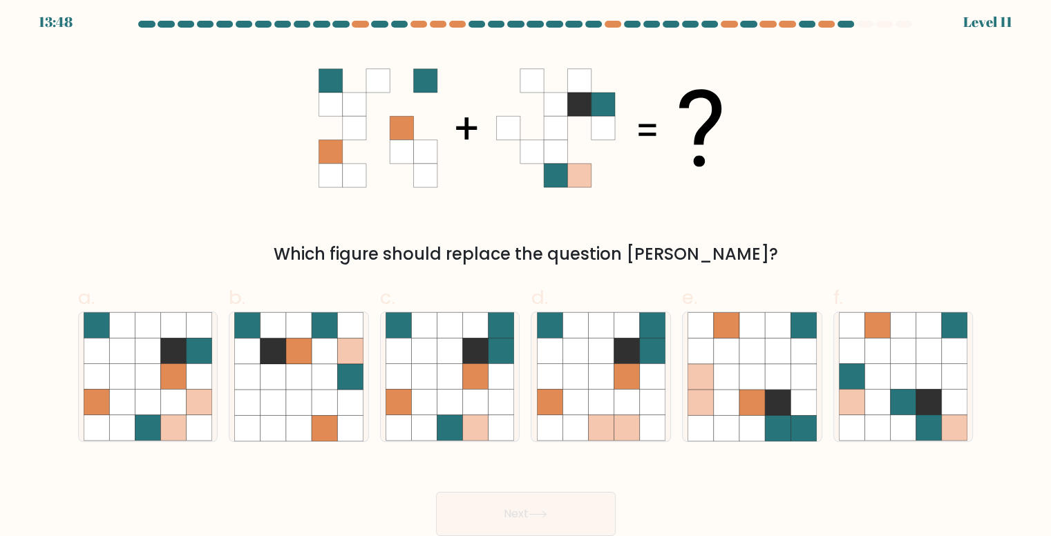
click at [801, 134] on div "Which figure should replace the question mark?" at bounding box center [526, 157] width 912 height 219
click at [432, 404] on icon at bounding box center [424, 403] width 26 height 26
click at [526, 272] on input "c." at bounding box center [526, 267] width 1 height 9
radio input "true"
click at [580, 499] on button "Next" at bounding box center [526, 514] width 180 height 44
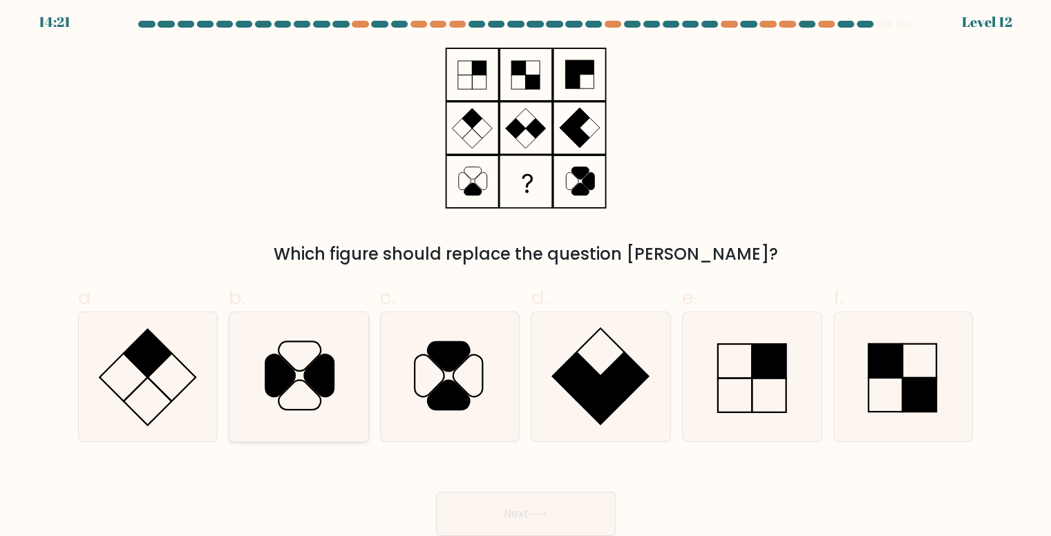
click at [325, 380] on icon at bounding box center [319, 375] width 30 height 42
click at [526, 272] on input "b." at bounding box center [526, 267] width 1 height 9
radio input "true"
click at [571, 504] on button "Next" at bounding box center [526, 514] width 180 height 44
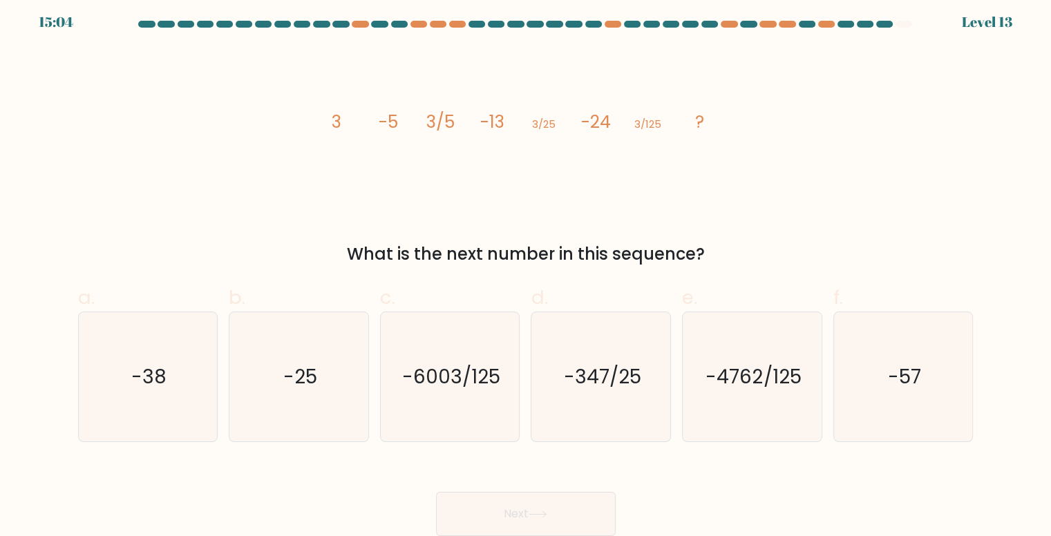
click at [808, 205] on div "image/svg+xml 3 -5 3/5 -13 3/25 -24 3/125 ? What is the next number in this seq…" at bounding box center [526, 157] width 912 height 219
drag, startPoint x: 276, startPoint y: 109, endPoint x: 1060, endPoint y: 140, distance: 784.7
click at [1051, 140] on html "15:02 Level 13" at bounding box center [525, 265] width 1051 height 541
copy g "-5 3/5 -13 3/25 -24 3/125 ?"
click at [398, 161] on icon "image/svg+xml 3 -5 3/5 -13 3/25 -24 3/125 ?" at bounding box center [525, 128] width 414 height 161
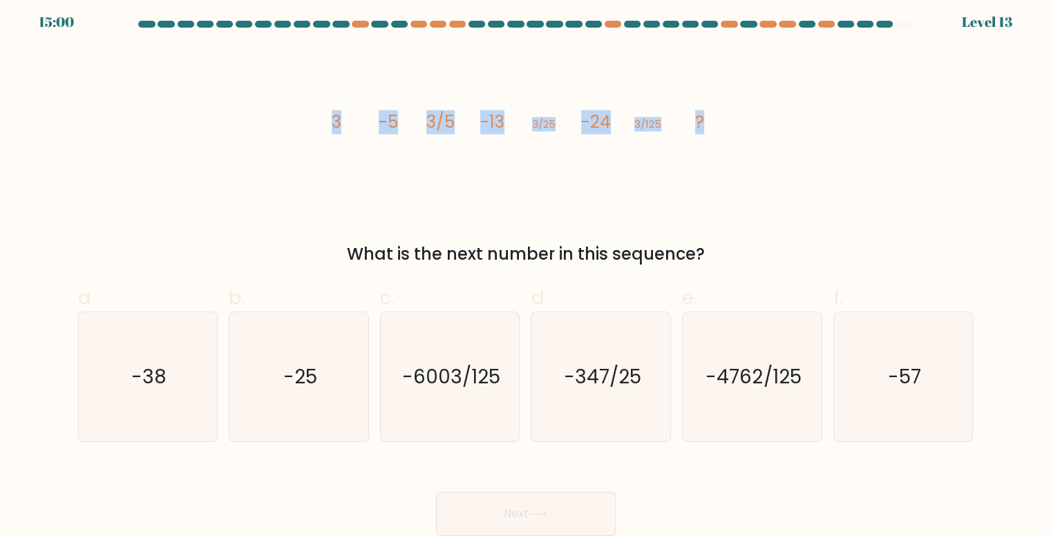
drag, startPoint x: 512, startPoint y: 122, endPoint x: 745, endPoint y: 126, distance: 233.5
click at [745, 126] on div "image/svg+xml 3 -5 3/5 -13 3/25 -24 3/125 ? What is the next number in this seq…" at bounding box center [526, 157] width 912 height 219
click at [832, 230] on div "image/svg+xml 3 -5 3/5 -13 3/25 -24 3/125 ? What is the next number in this seq…" at bounding box center [526, 157] width 912 height 219
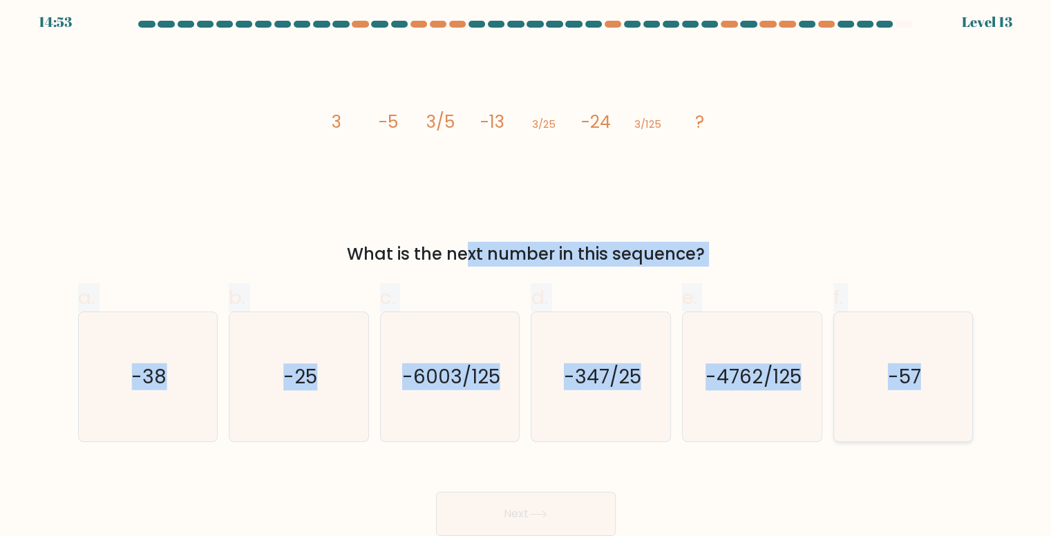
drag, startPoint x: 326, startPoint y: 258, endPoint x: 948, endPoint y: 411, distance: 640.4
click at [948, 411] on form at bounding box center [525, 278] width 1051 height 515
copy form "What is the next number in this sequence? a. -38 b. -25 c. -6003/125 d. -347/25…"
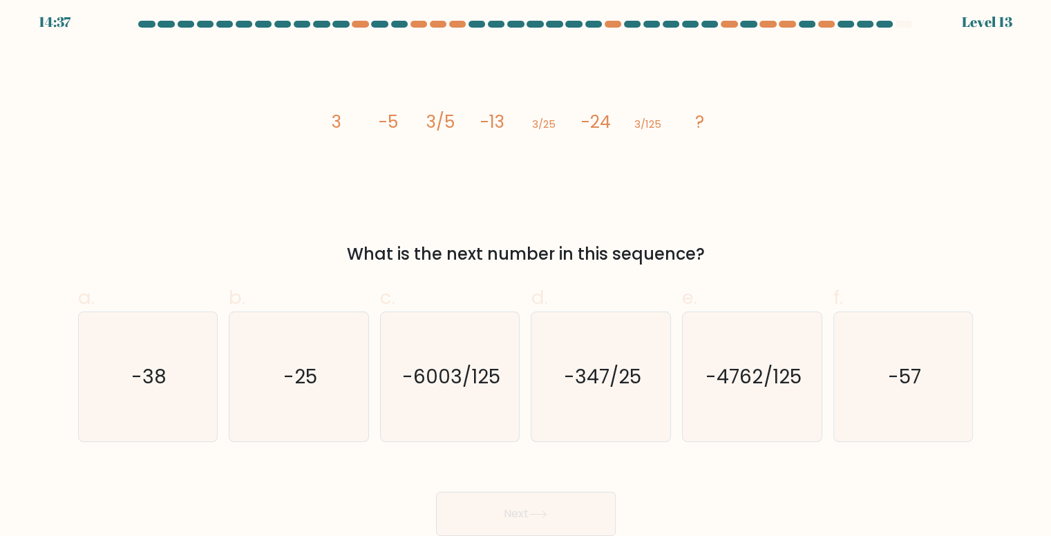
click at [897, 172] on div "image/svg+xml 3 -5 3/5 -13 3/25 -24 3/125 ? What is the next number in this seq…" at bounding box center [526, 157] width 912 height 219
click at [124, 385] on icon "-38" at bounding box center [148, 376] width 129 height 129
click at [526, 272] on input "a. -38" at bounding box center [526, 267] width 1 height 9
radio input "true"
click at [582, 499] on button "Next" at bounding box center [526, 514] width 180 height 44
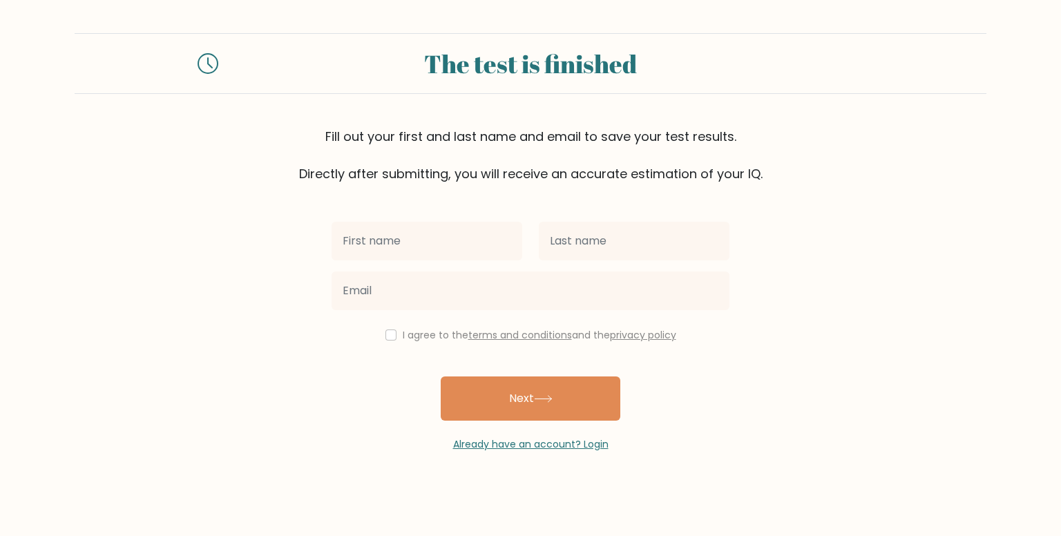
click at [441, 238] on input "text" at bounding box center [427, 241] width 191 height 39
type input "Shaina"
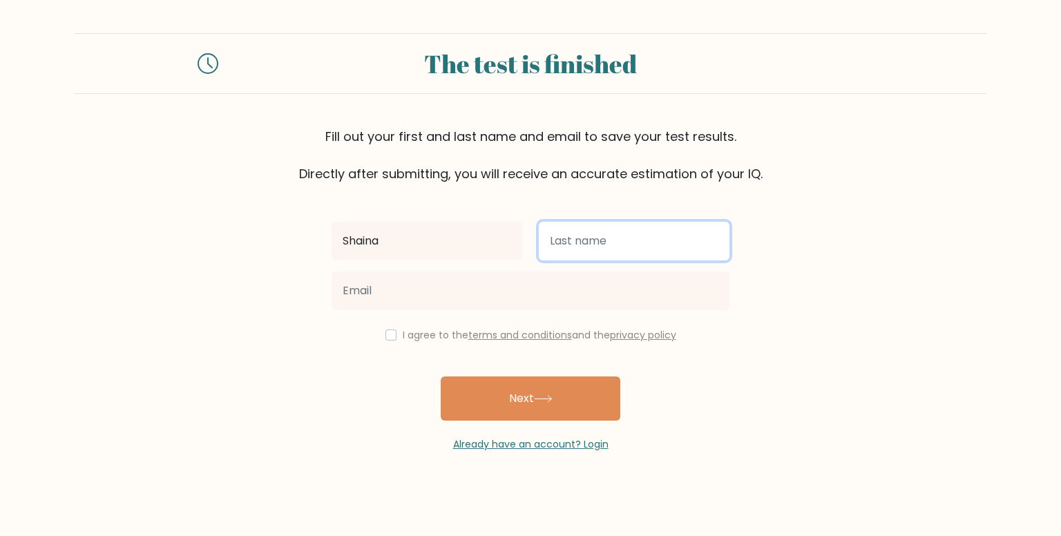
click at [575, 243] on input "text" at bounding box center [634, 241] width 191 height 39
type input "Jubay"
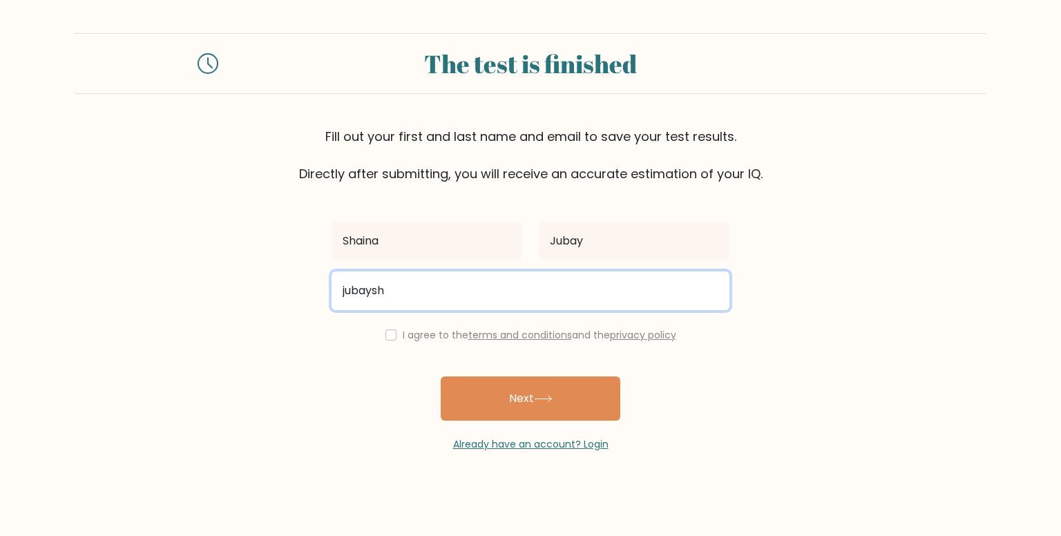
type input "jubayshai@gmail.com"
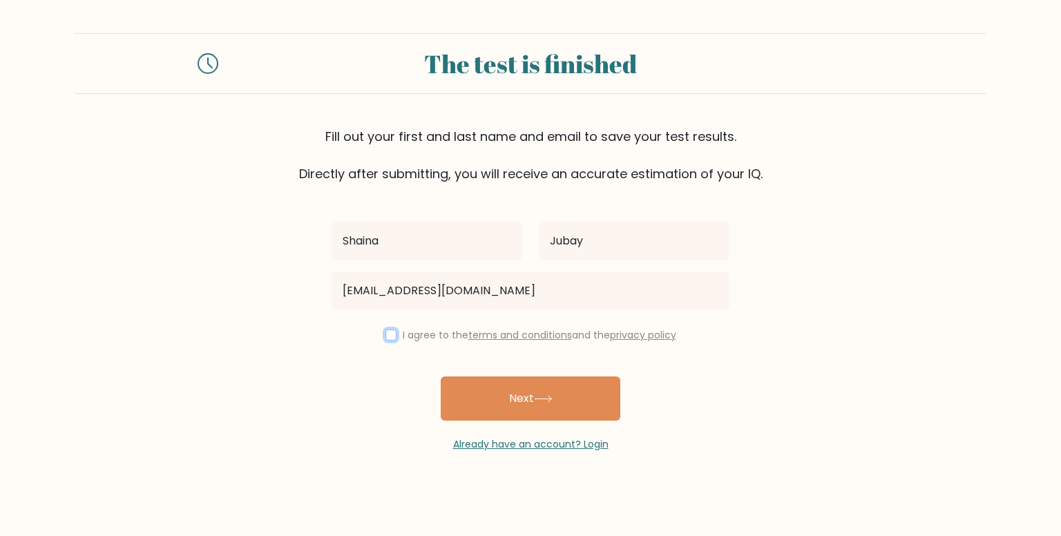
click at [387, 334] on input "checkbox" at bounding box center [390, 335] width 11 height 11
checkbox input "true"
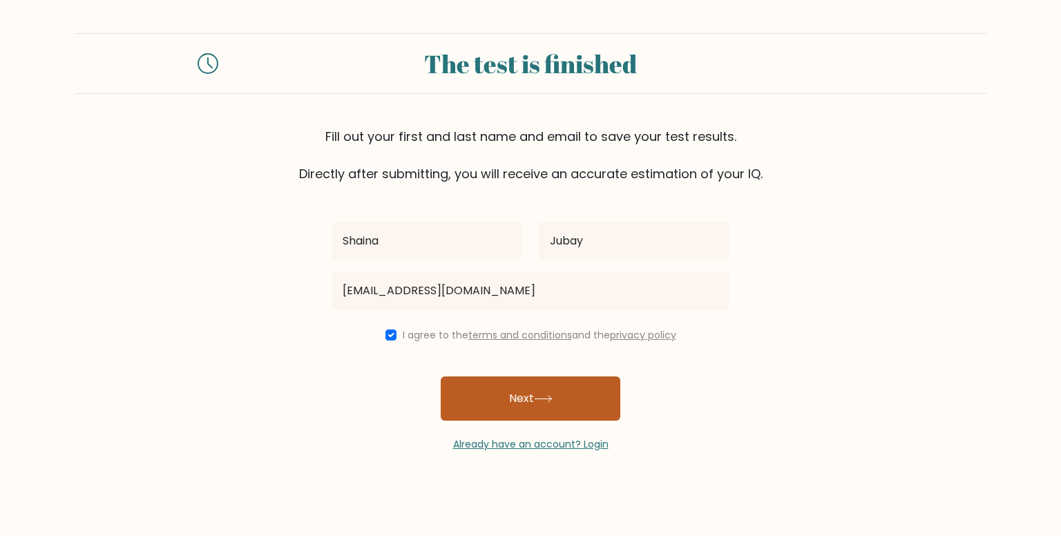
click at [517, 397] on button "Next" at bounding box center [531, 398] width 180 height 44
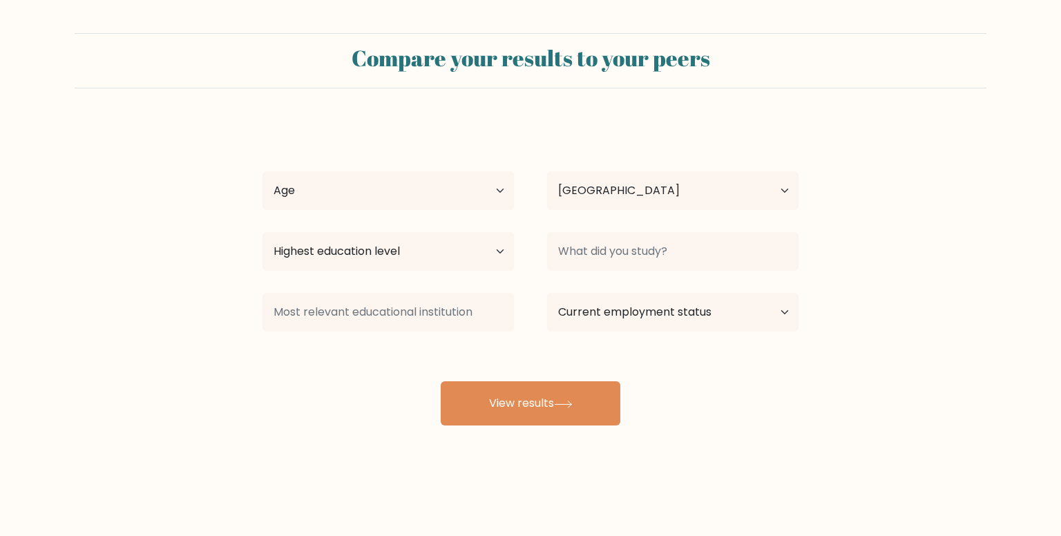
select select "PH"
click at [463, 194] on select "Age Under [DEMOGRAPHIC_DATA] [DEMOGRAPHIC_DATA] [DEMOGRAPHIC_DATA] [DEMOGRAPHIC…" at bounding box center [388, 190] width 251 height 39
select select "25_34"
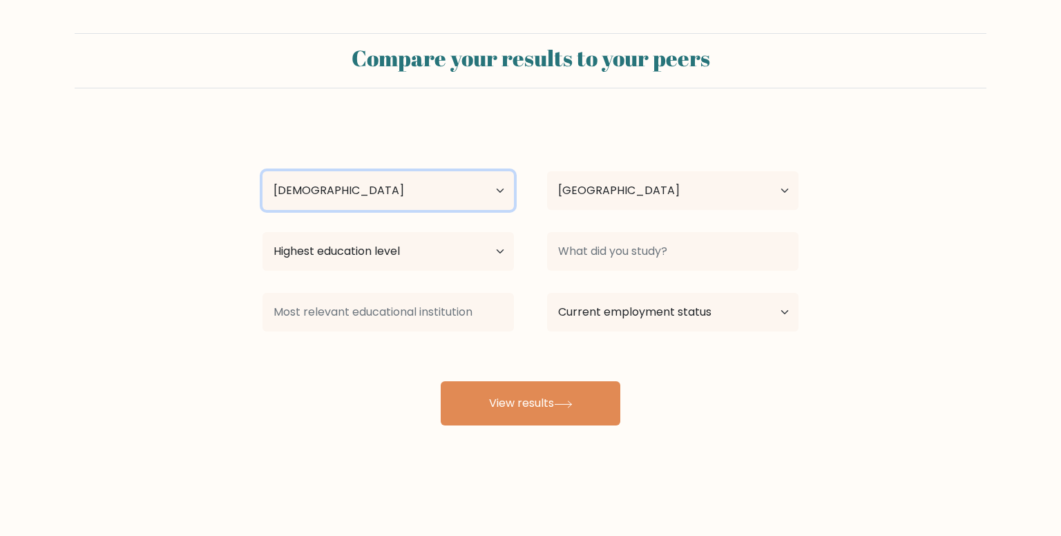
click at [263, 171] on select "Age Under [DEMOGRAPHIC_DATA] [DEMOGRAPHIC_DATA] [DEMOGRAPHIC_DATA] [DEMOGRAPHIC…" at bounding box center [388, 190] width 251 height 39
click at [391, 245] on select "Highest education level No schooling Primary Lower Secondary Upper Secondary Oc…" at bounding box center [388, 251] width 251 height 39
select select "bachelors_degree"
click at [263, 232] on select "Highest education level No schooling Primary Lower Secondary Upper Secondary Oc…" at bounding box center [388, 251] width 251 height 39
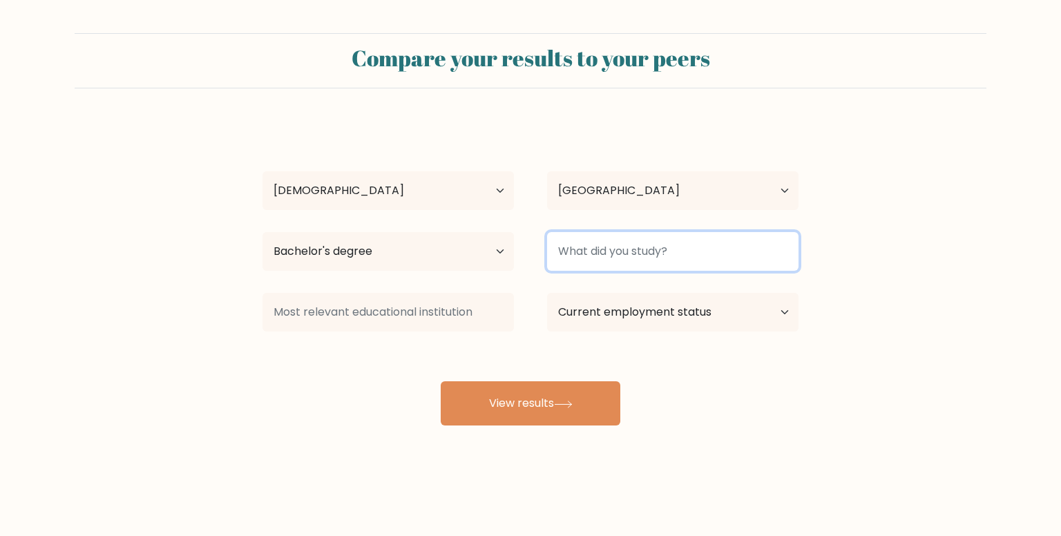
click at [639, 256] on input at bounding box center [672, 251] width 251 height 39
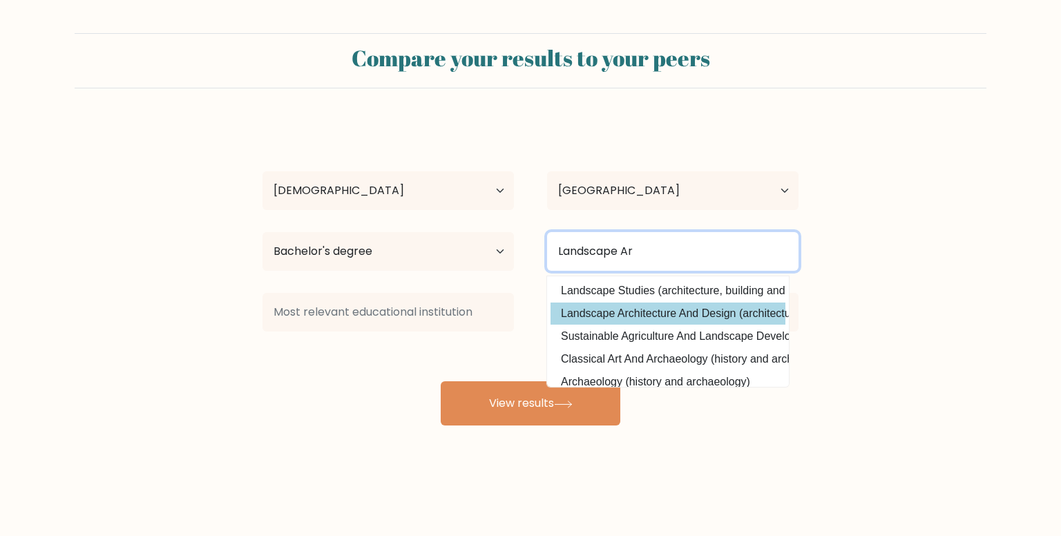
type input "Landscape Ar"
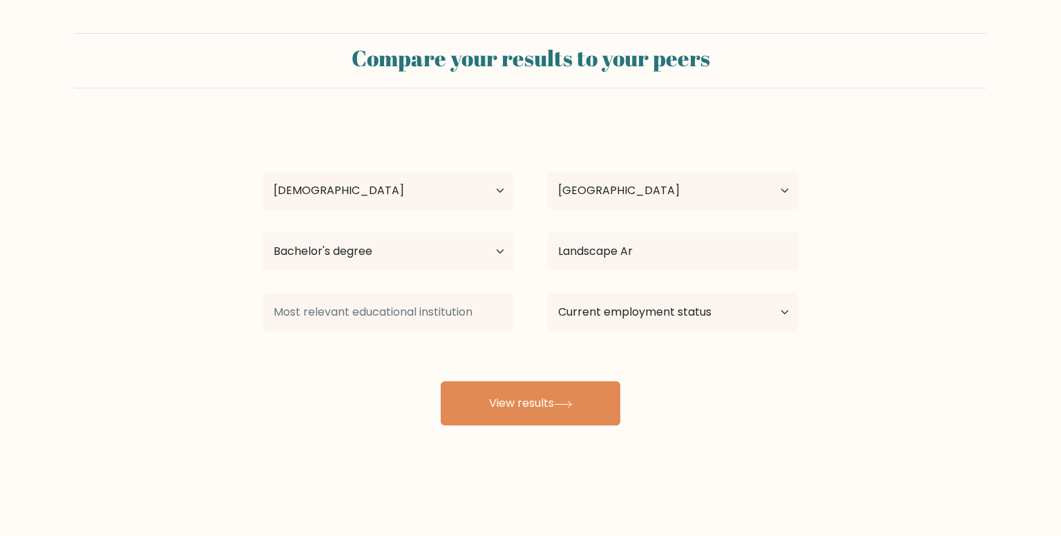
click at [666, 317] on div "[PERSON_NAME] Age Under [DEMOGRAPHIC_DATA] [DEMOGRAPHIC_DATA] [DEMOGRAPHIC_DATA…" at bounding box center [530, 274] width 553 height 304
click at [612, 317] on select "Current employment status Employed Student Retired Other / prefer not to answer" at bounding box center [672, 312] width 251 height 39
select select "other"
click at [547, 293] on select "Current employment status Employed Student Retired Other / prefer not to answer" at bounding box center [672, 312] width 251 height 39
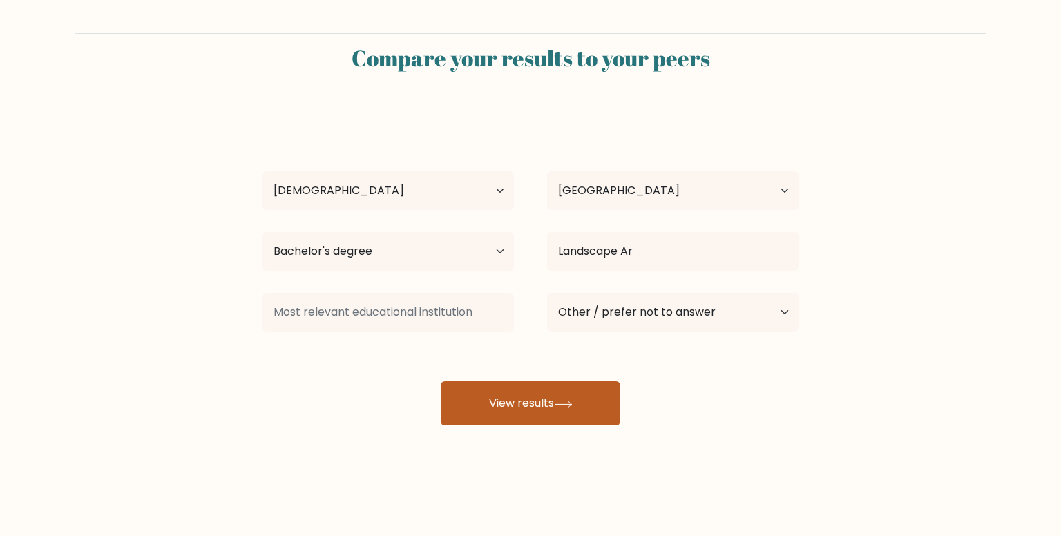
click at [503, 410] on button "View results" at bounding box center [531, 403] width 180 height 44
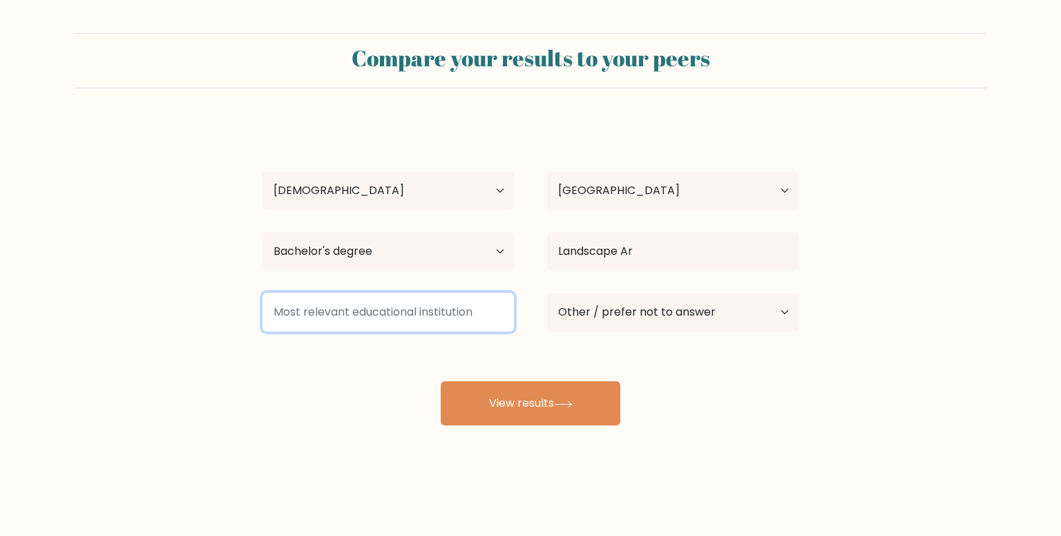
click at [391, 318] on input at bounding box center [388, 312] width 251 height 39
click at [456, 314] on input at bounding box center [388, 312] width 251 height 39
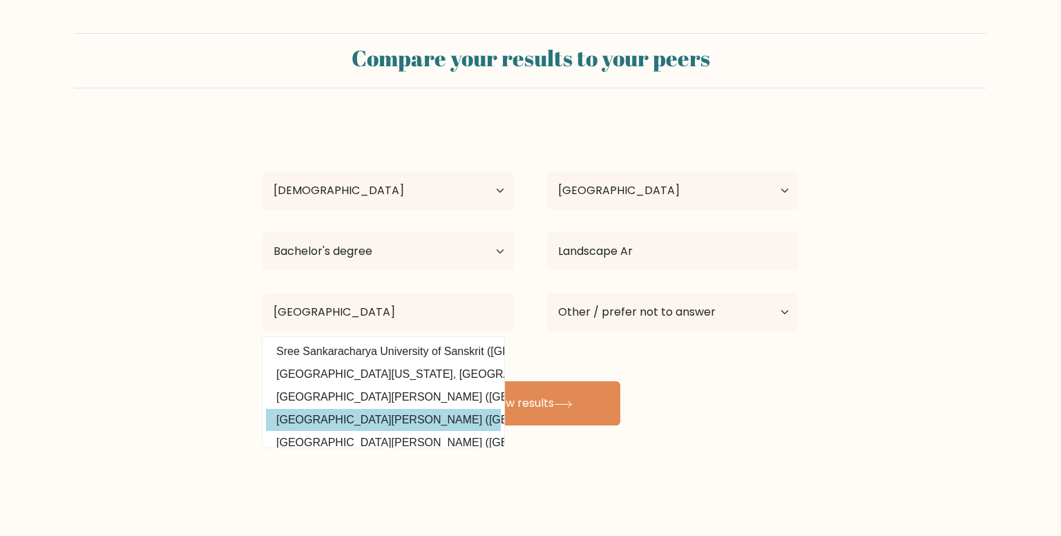
click at [414, 416] on option "University of San Carlos (Philippines)" at bounding box center [383, 420] width 235 height 22
type input "University of San Carlos"
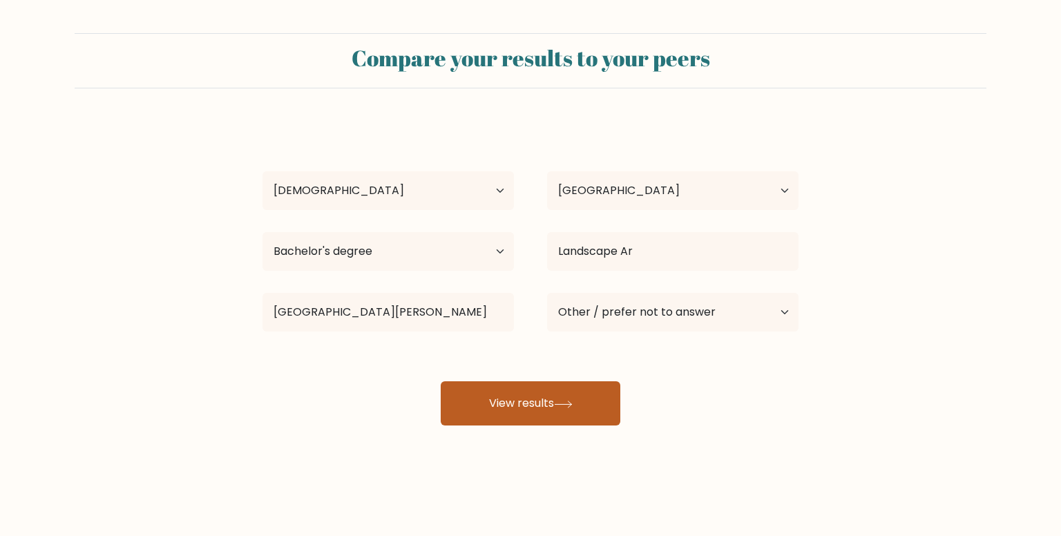
click at [529, 407] on button "View results" at bounding box center [531, 403] width 180 height 44
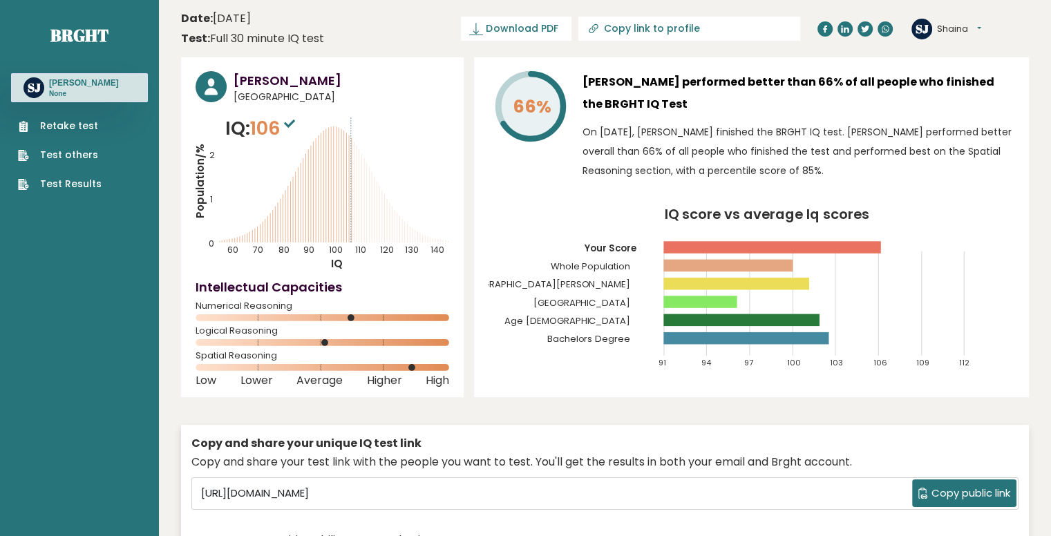
click at [73, 183] on link "Test Results" at bounding box center [60, 184] width 84 height 15
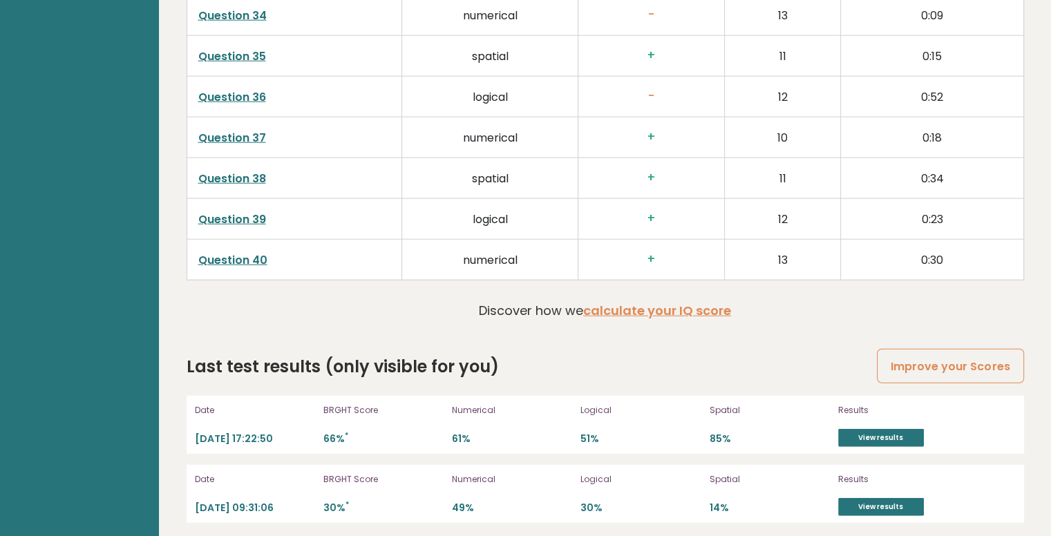
scroll to position [3590, 0]
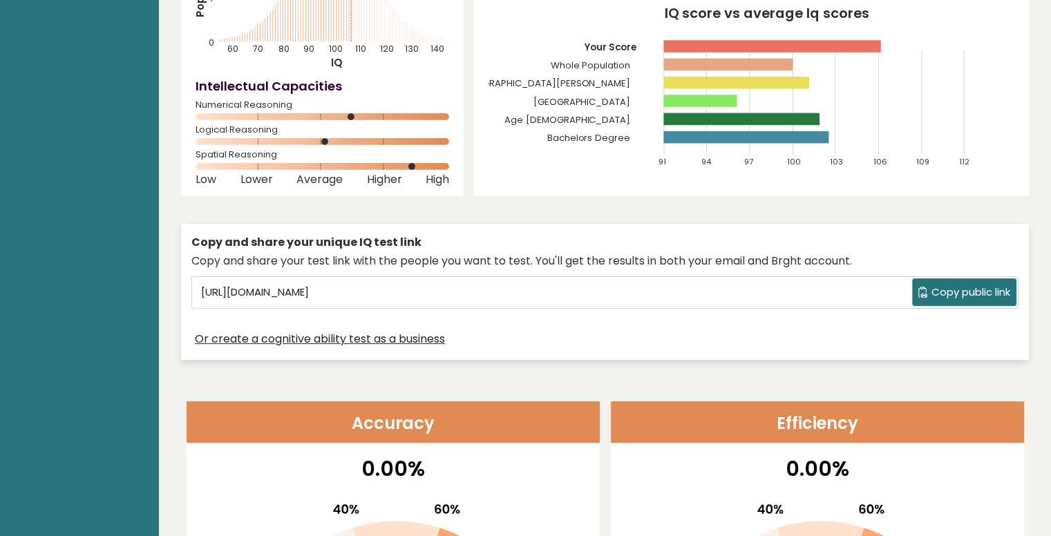
scroll to position [207, 0]
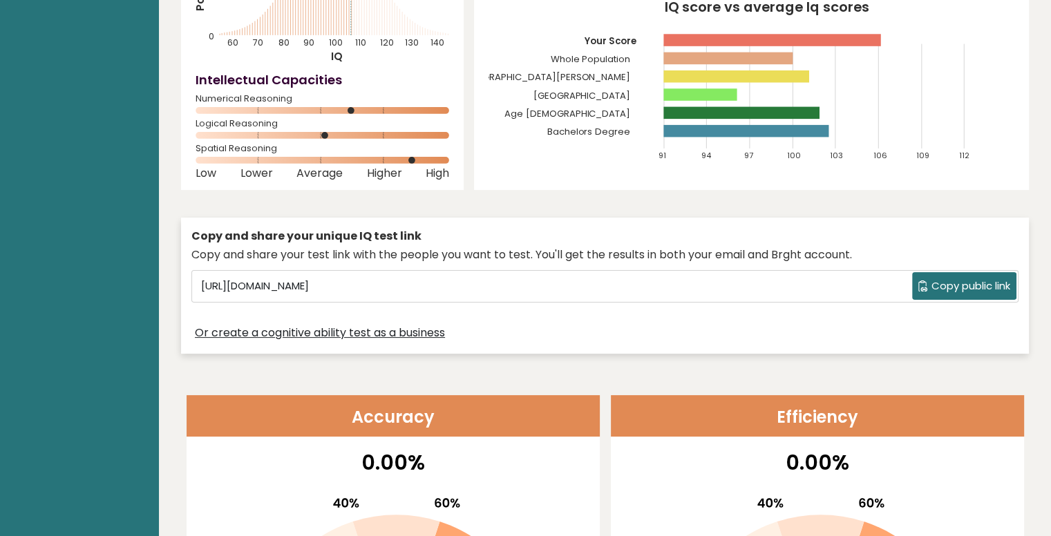
click at [933, 285] on span "Copy public link" at bounding box center [970, 286] width 79 height 16
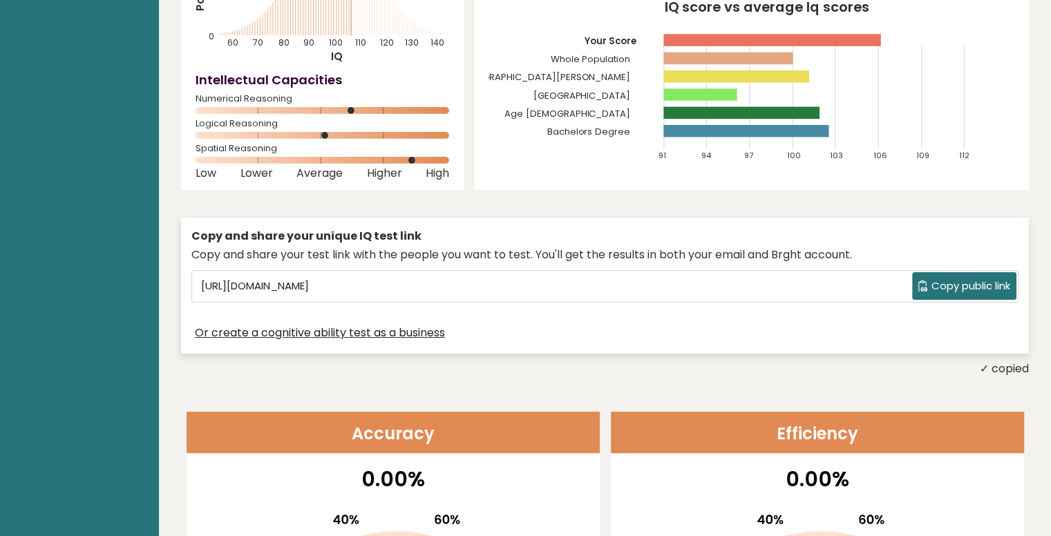
click at [705, 368] on div "✓ copied" at bounding box center [605, 369] width 848 height 17
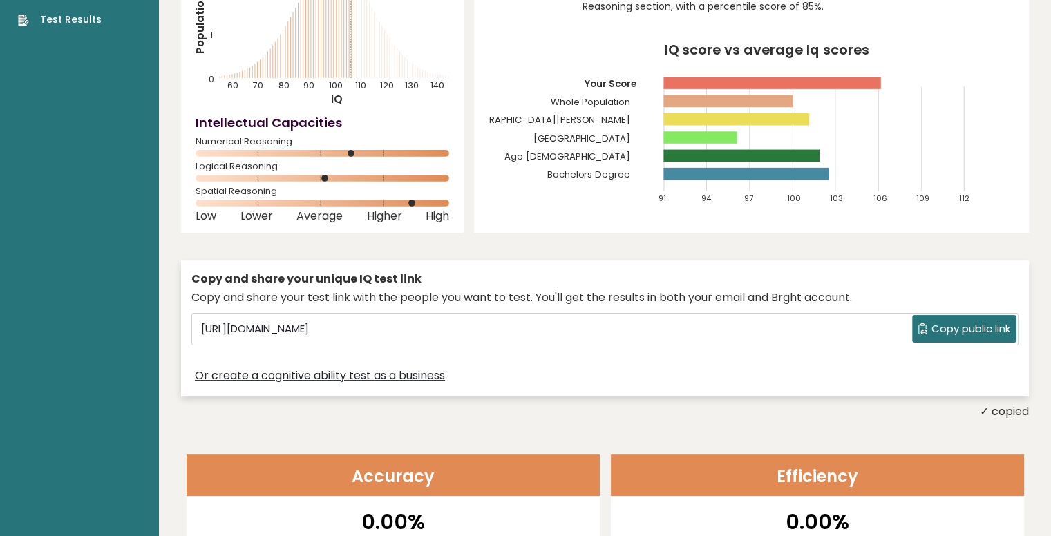
scroll to position [0, 0]
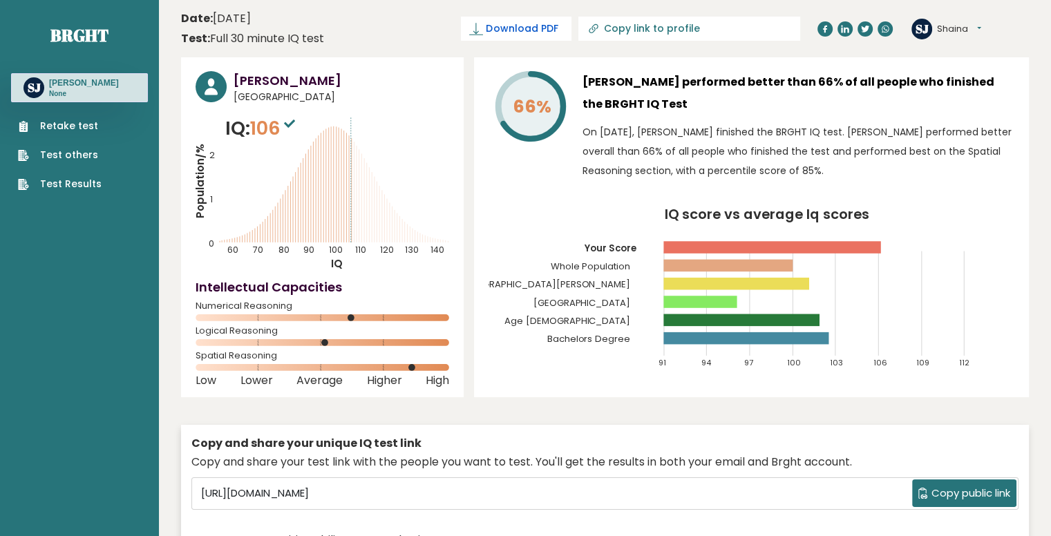
click at [557, 24] on span "Download PDF" at bounding box center [522, 28] width 72 height 15
click at [571, 27] on span "✓ Your PDF is downloaded..." at bounding box center [492, 29] width 157 height 24
drag, startPoint x: 553, startPoint y: 30, endPoint x: 437, endPoint y: 35, distance: 116.8
click at [437, 35] on header "Date: October 09, 2025 Test: Full 30 minute IQ test Download PDF Downloading...…" at bounding box center [605, 29] width 848 height 44
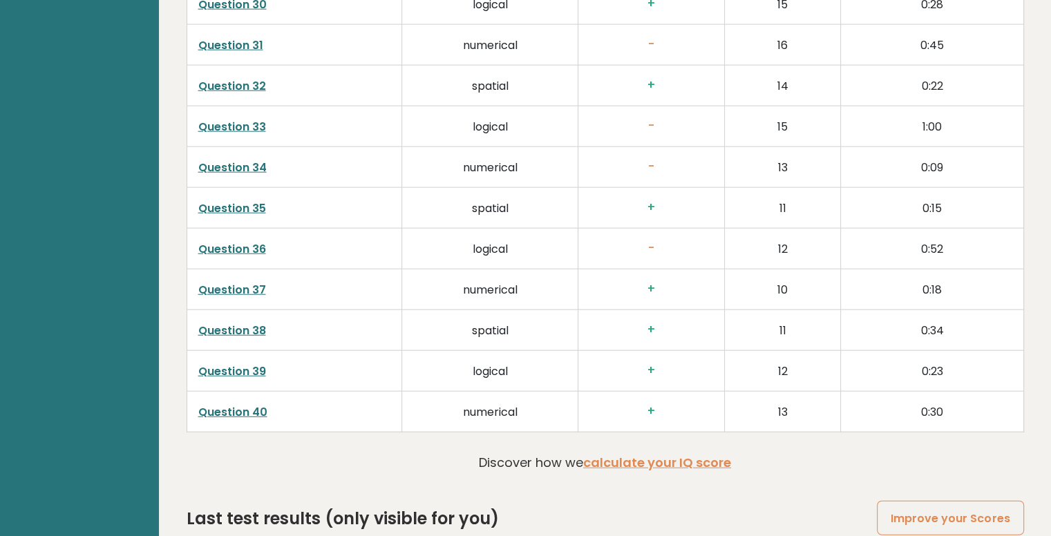
scroll to position [3607, 0]
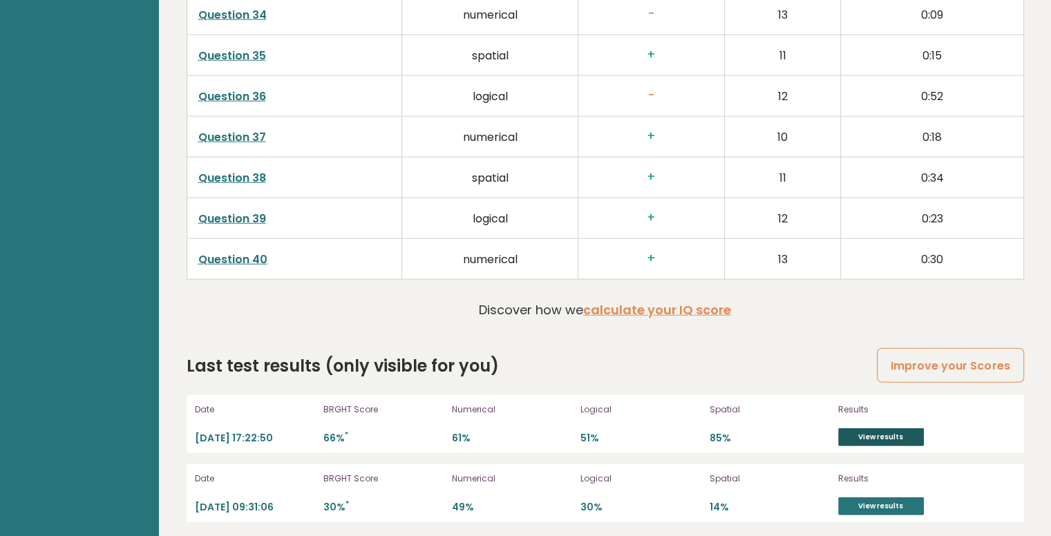
click at [862, 430] on link "View results" at bounding box center [881, 437] width 86 height 18
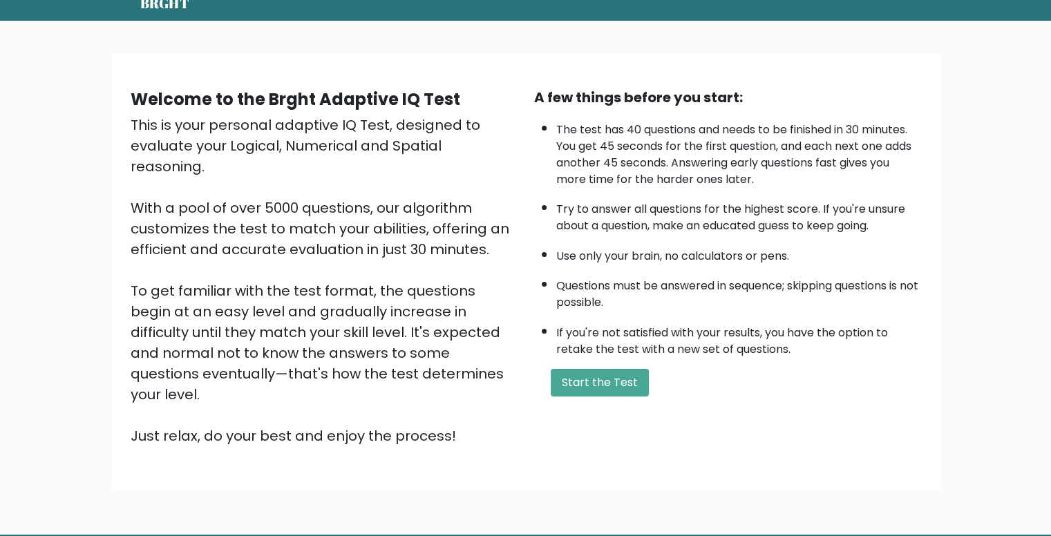
scroll to position [97, 0]
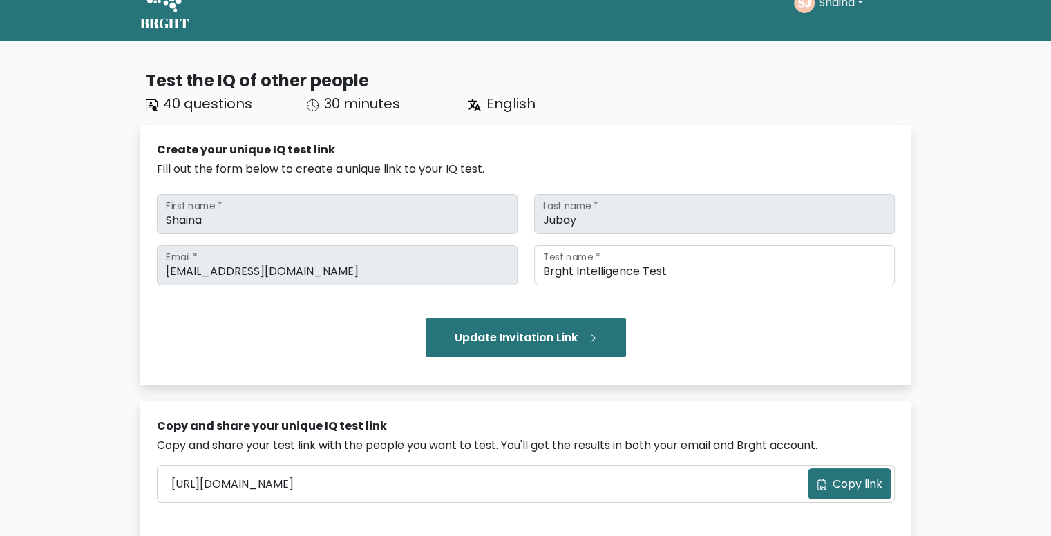
scroll to position [69, 0]
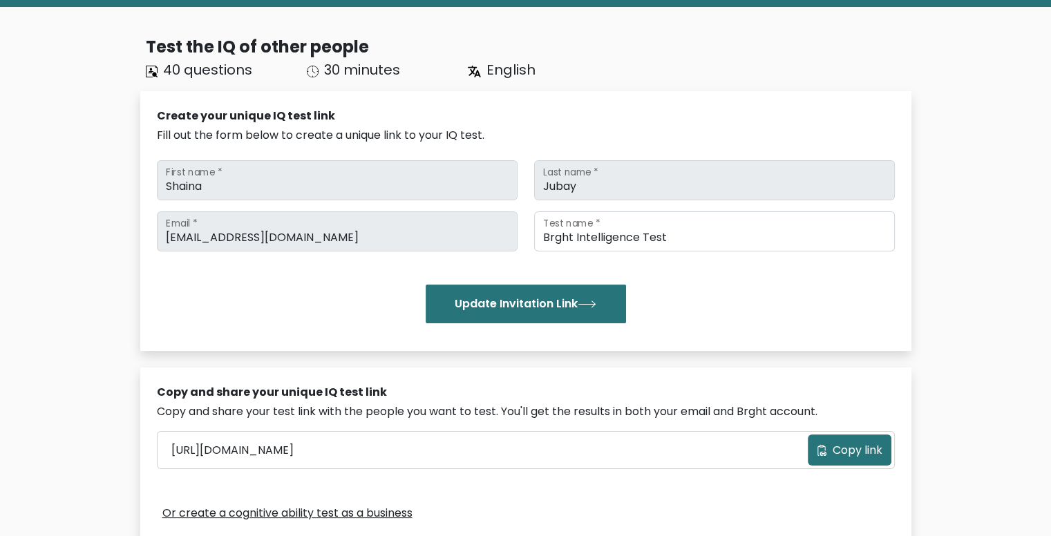
click at [953, 189] on div "Test the IQ of other people 40 questions 30 minutes English Create your unique …" at bounding box center [525, 454] width 1051 height 894
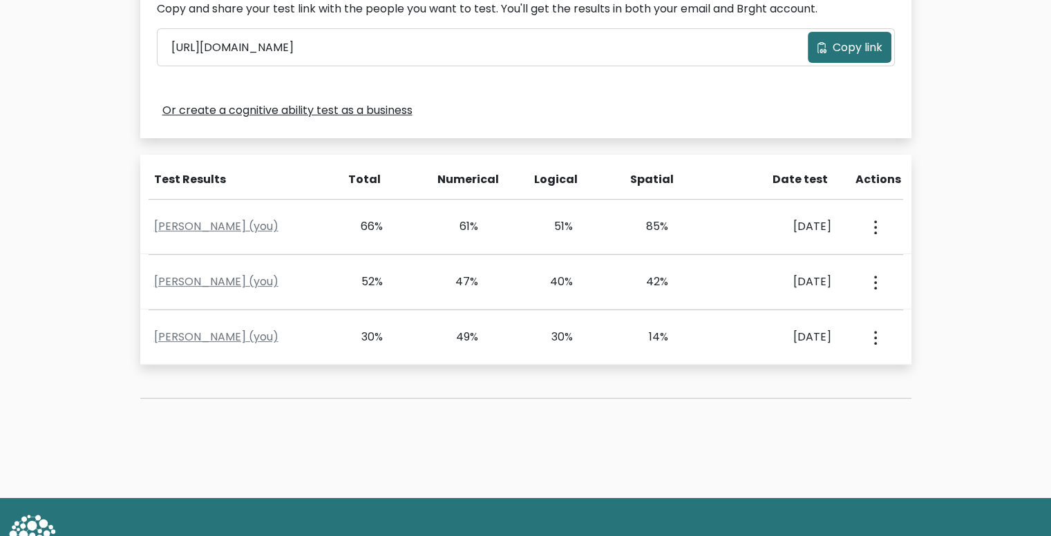
scroll to position [484, 0]
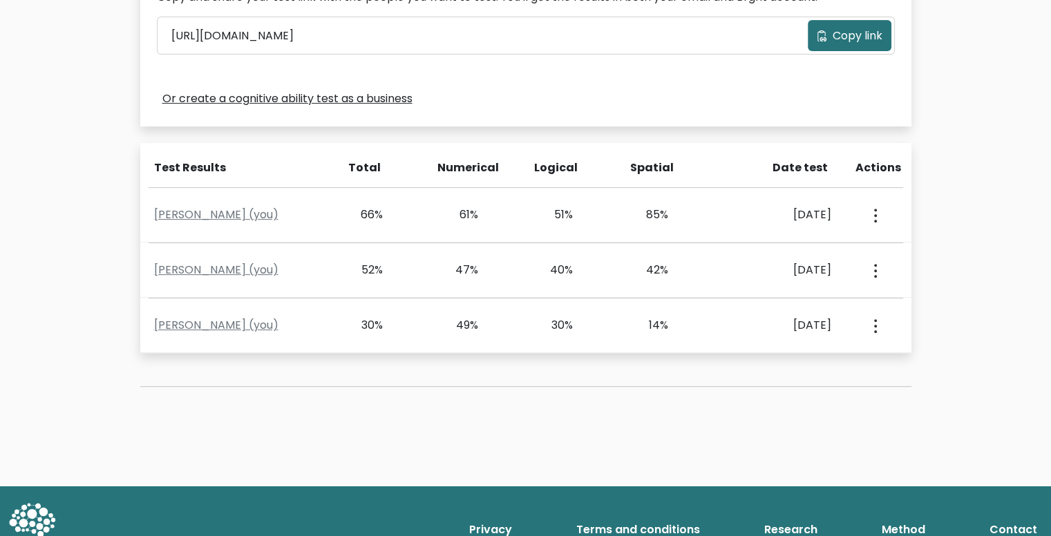
click at [955, 193] on div "Test the IQ of other people 40 questions 30 minutes English Create your unique …" at bounding box center [525, 39] width 1051 height 894
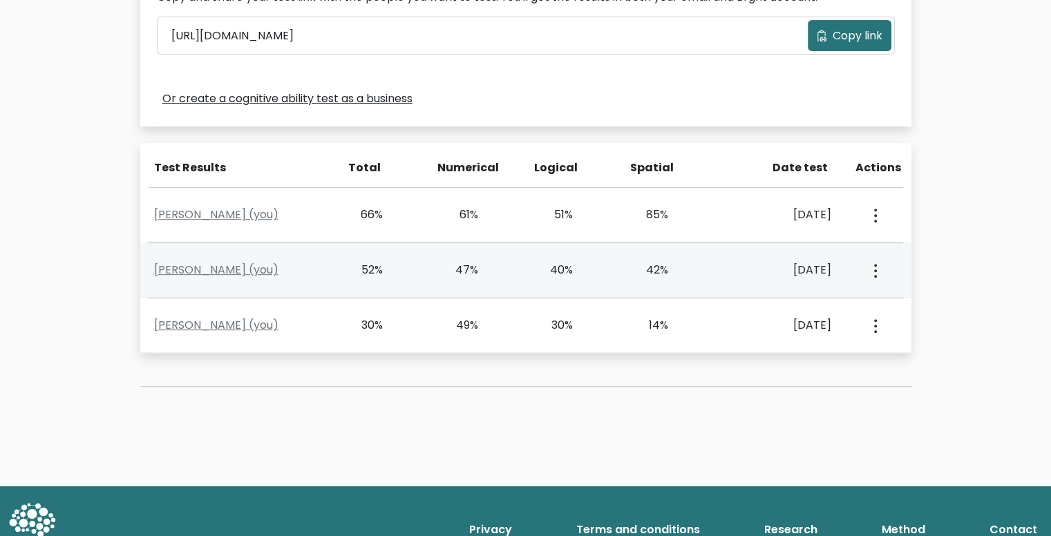
click at [874, 267] on icon "button" at bounding box center [875, 271] width 3 height 14
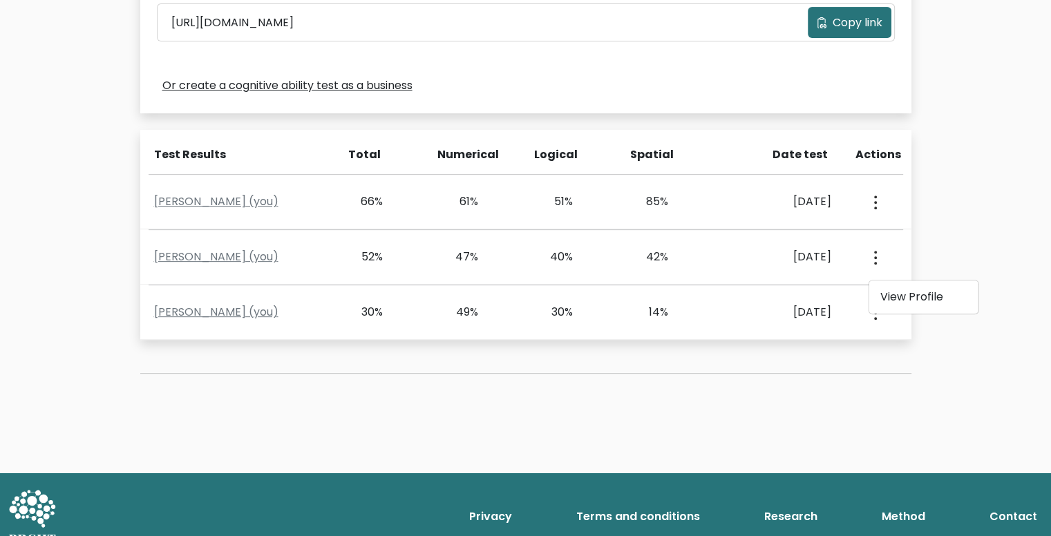
scroll to position [517, 0]
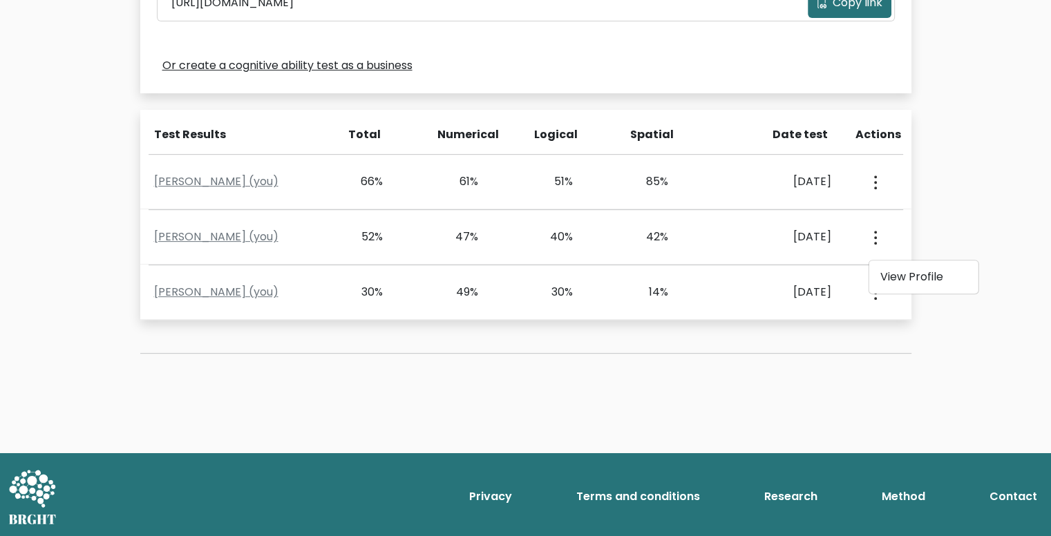
click at [953, 258] on div "Test the IQ of other people 40 questions 30 minutes English Create your unique …" at bounding box center [525, 6] width 1051 height 894
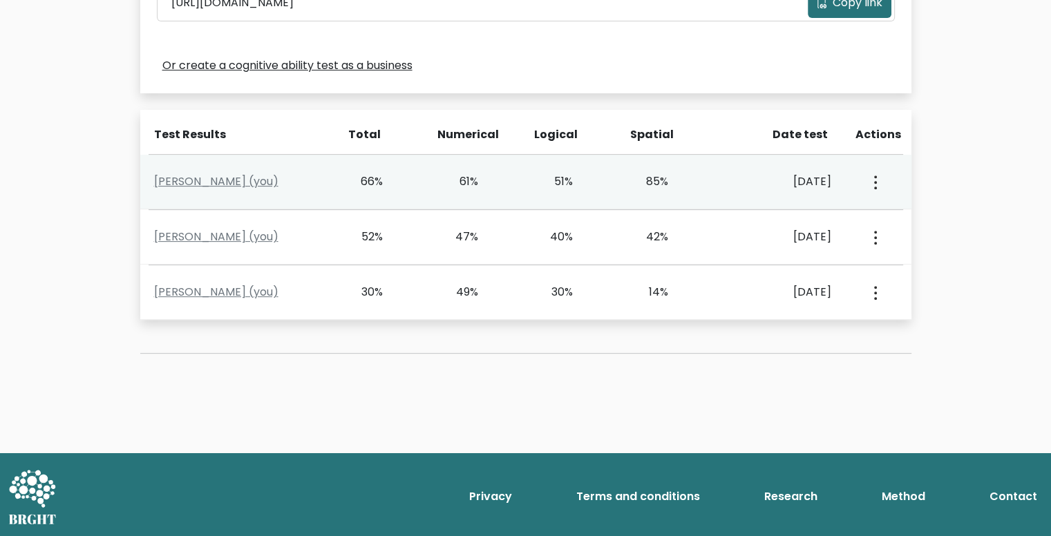
click at [869, 177] on button "button" at bounding box center [873, 181] width 11 height 43
click at [902, 224] on link "View Profile" at bounding box center [922, 222] width 109 height 22
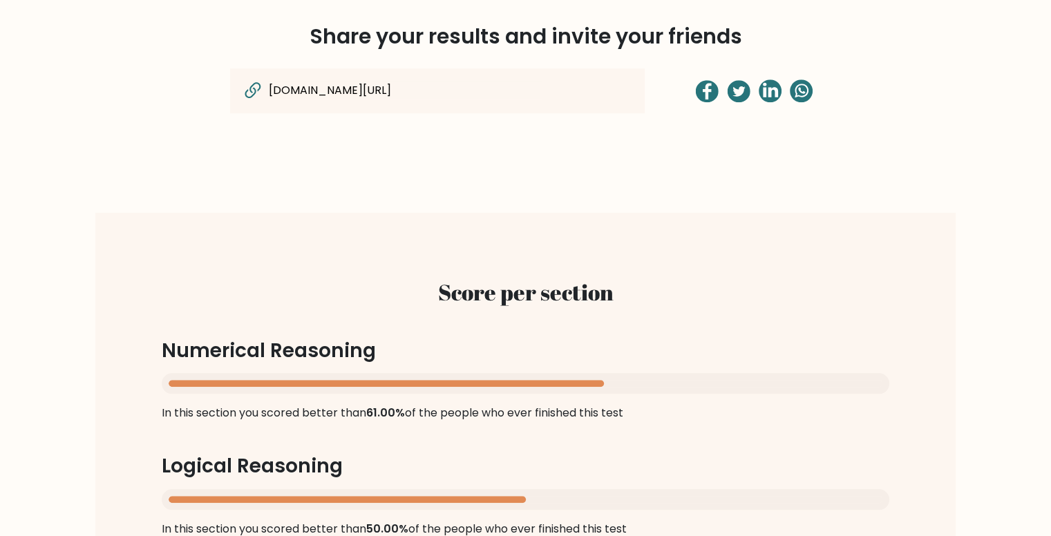
scroll to position [967, 0]
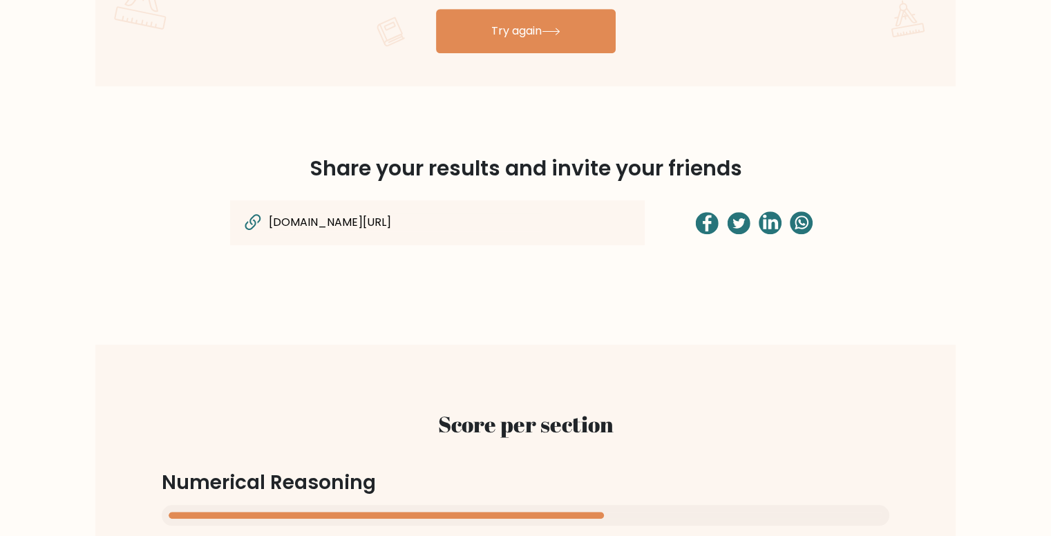
click at [598, 219] on div "[DOMAIN_NAME][URL]" at bounding box center [437, 222] width 414 height 45
click at [364, 222] on input "[DOMAIN_NAME][URL]" at bounding box center [404, 222] width 275 height 18
click at [249, 221] on icon at bounding box center [252, 222] width 23 height 23
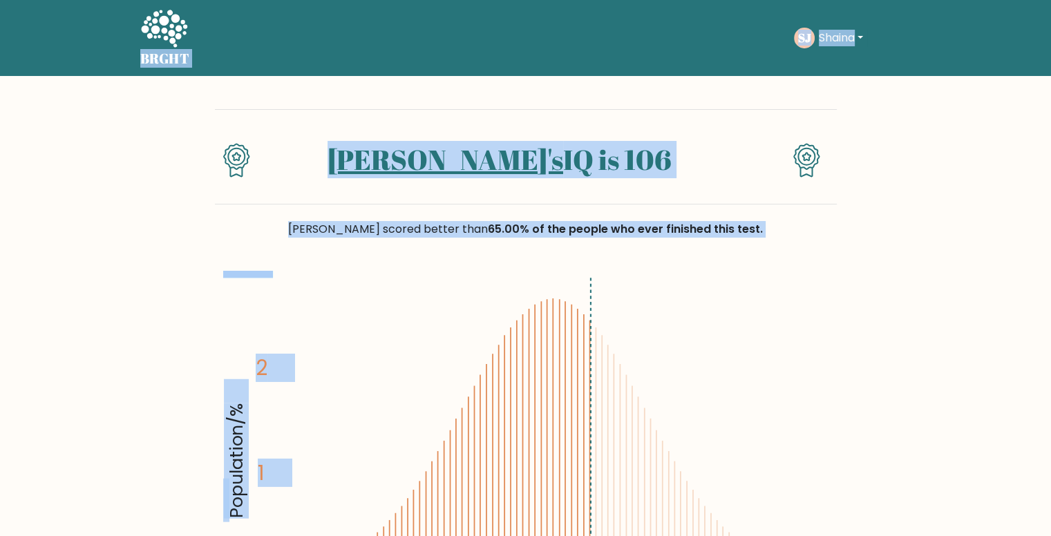
drag, startPoint x: 1, startPoint y: 1, endPoint x: 855, endPoint y: 352, distance: 923.2
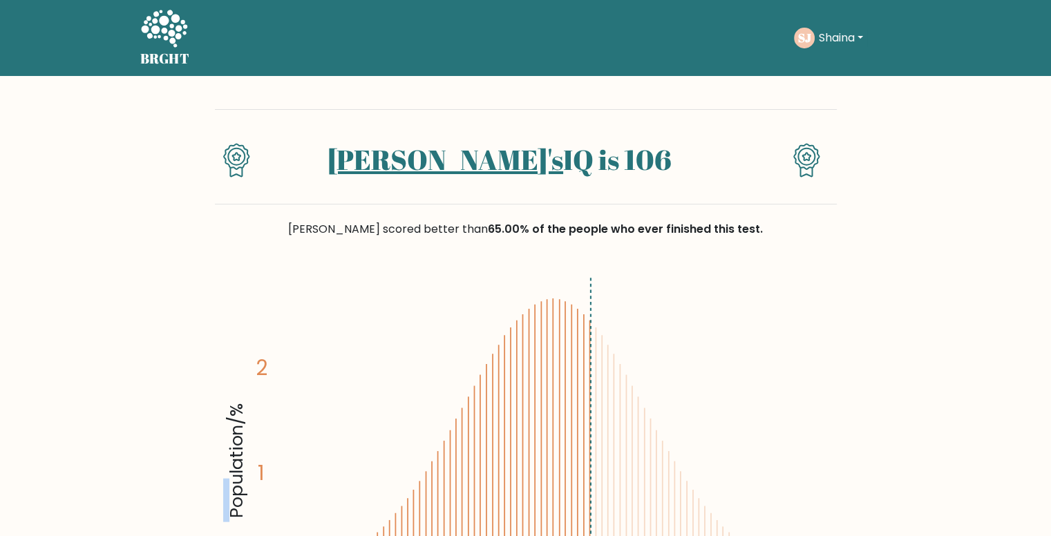
drag, startPoint x: 890, startPoint y: 189, endPoint x: 864, endPoint y: 191, distance: 26.3
